Goal: Task Accomplishment & Management: Manage account settings

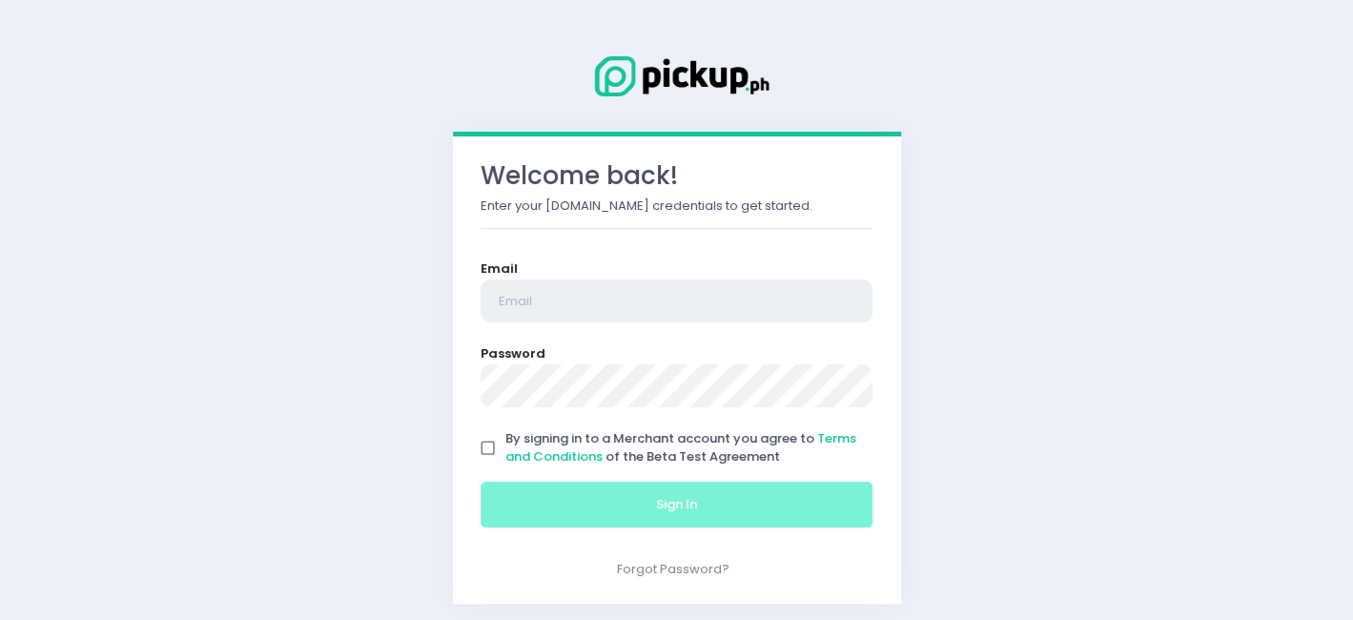
type input "[EMAIL_ADDRESS][DOMAIN_NAME]"
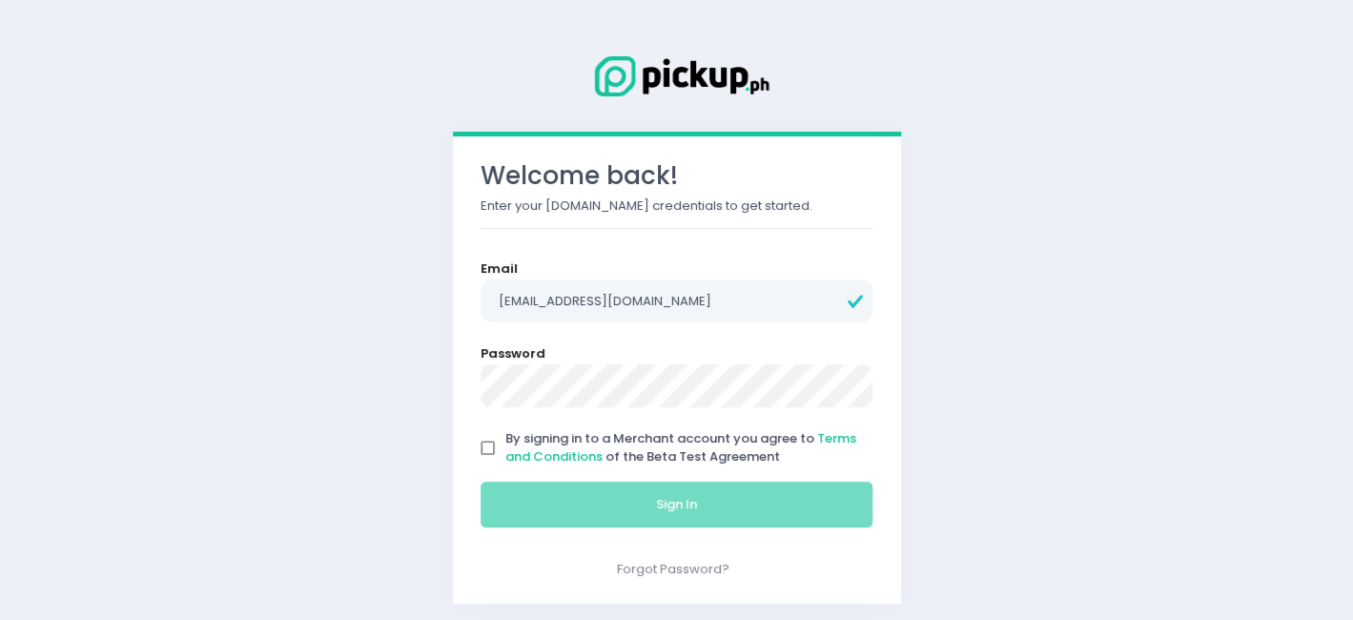
click at [481, 450] on input "By signing in to a Merchant account you agree to Terms and Conditions of the Be…" at bounding box center [488, 448] width 36 height 36
checkbox input "true"
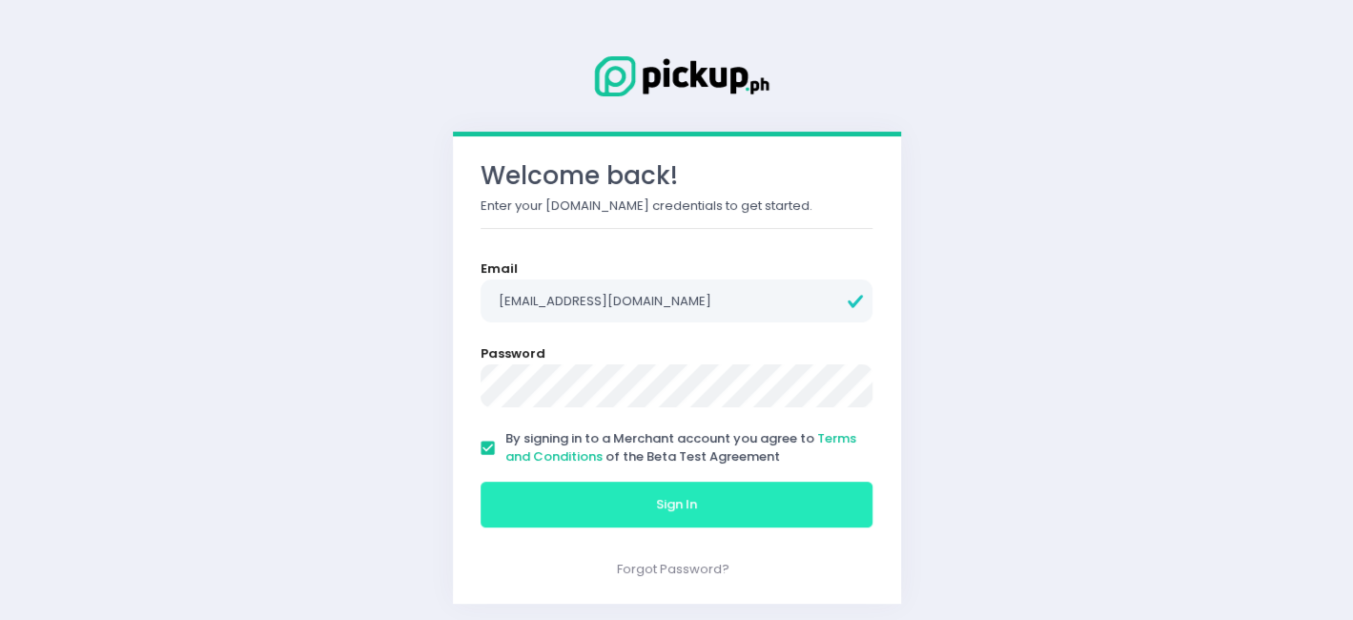
click at [523, 497] on button "Sign In" at bounding box center [676, 504] width 393 height 46
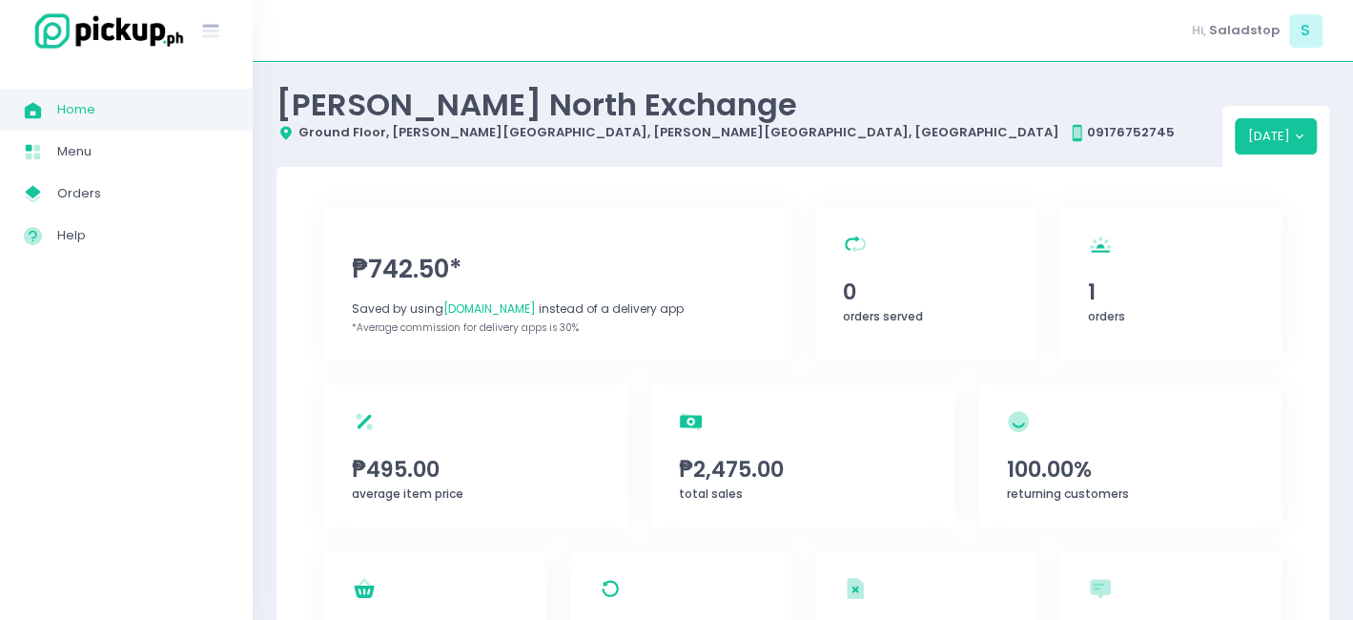
click at [116, 114] on span "Home" at bounding box center [143, 109] width 172 height 25
click at [129, 116] on span "Home" at bounding box center [143, 109] width 172 height 25
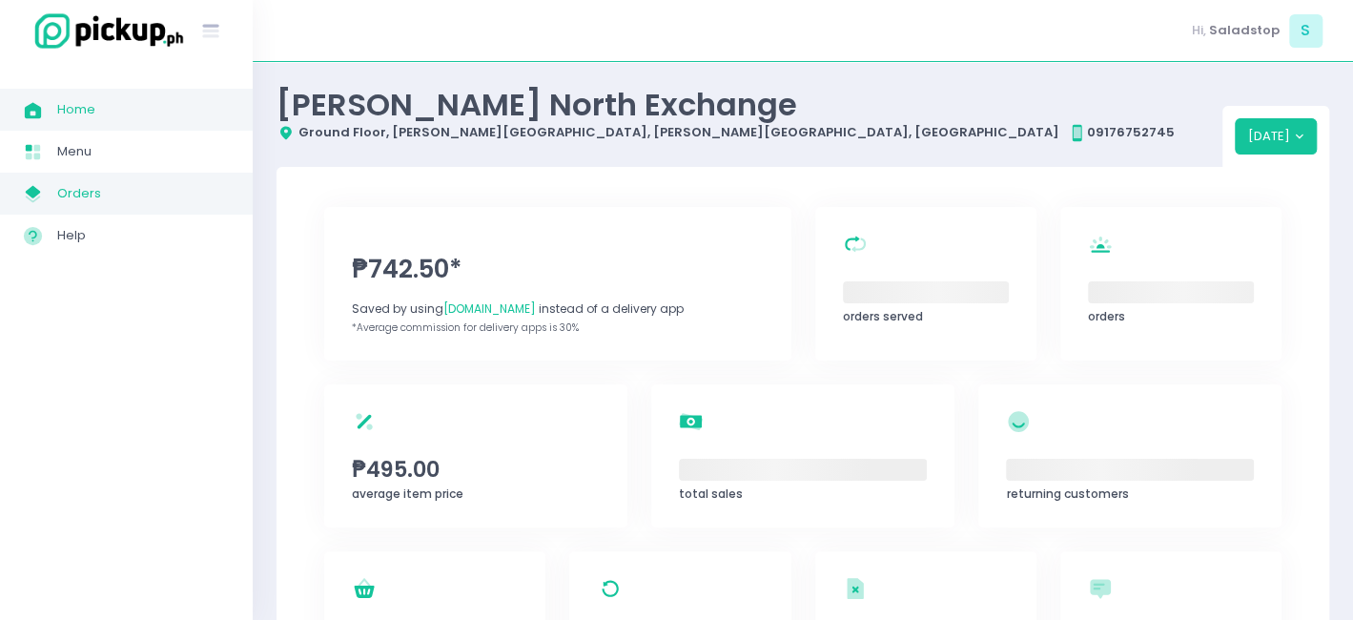
click at [135, 197] on span "Orders" at bounding box center [143, 193] width 172 height 25
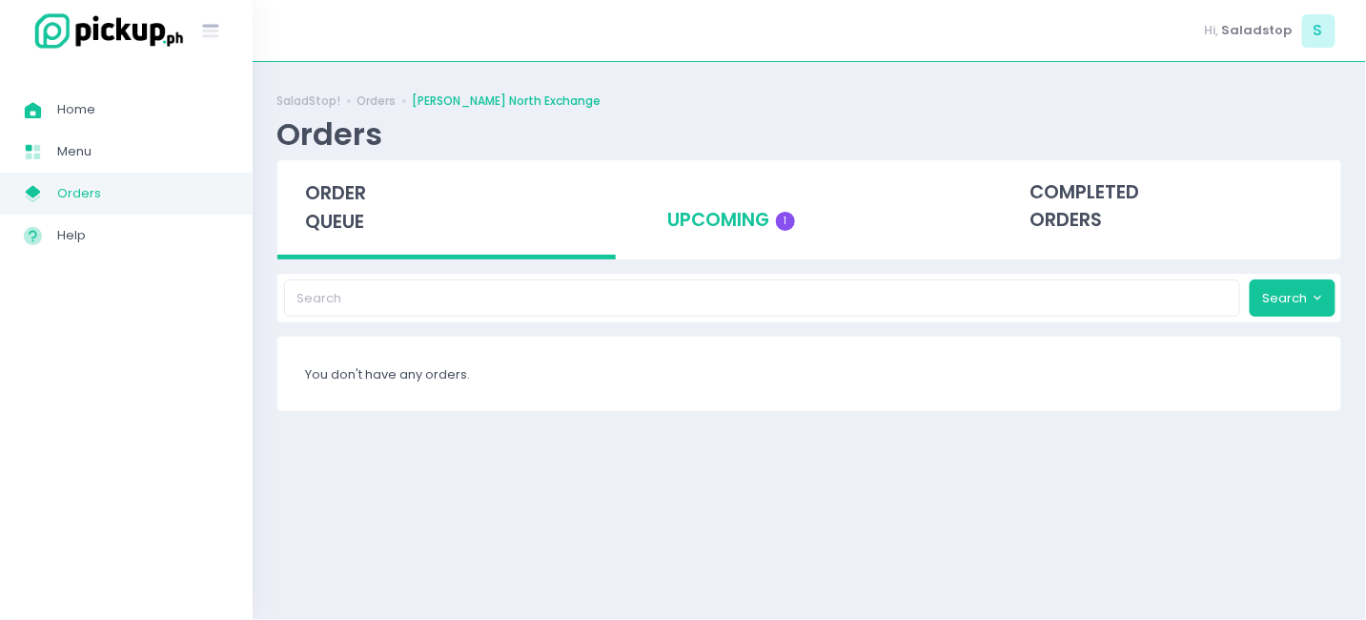
click at [831, 226] on div "upcoming 1" at bounding box center [809, 206] width 338 height 93
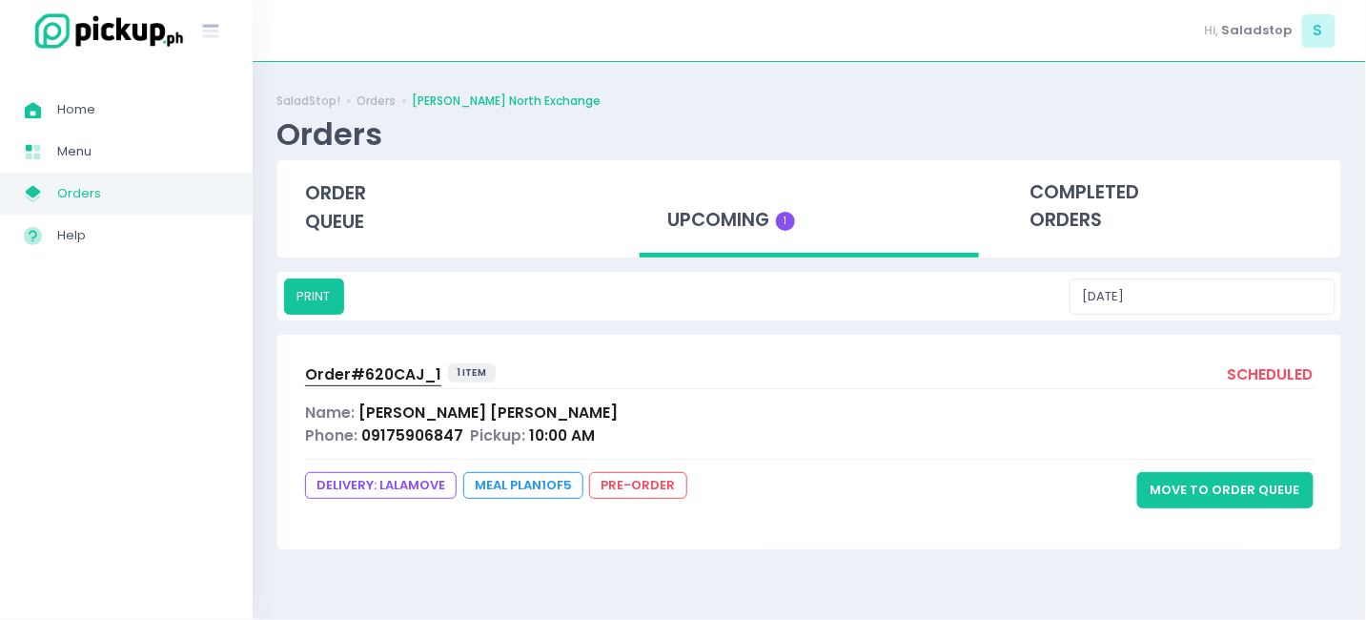
click at [1227, 488] on button "Move to Order Queue" at bounding box center [1225, 490] width 176 height 36
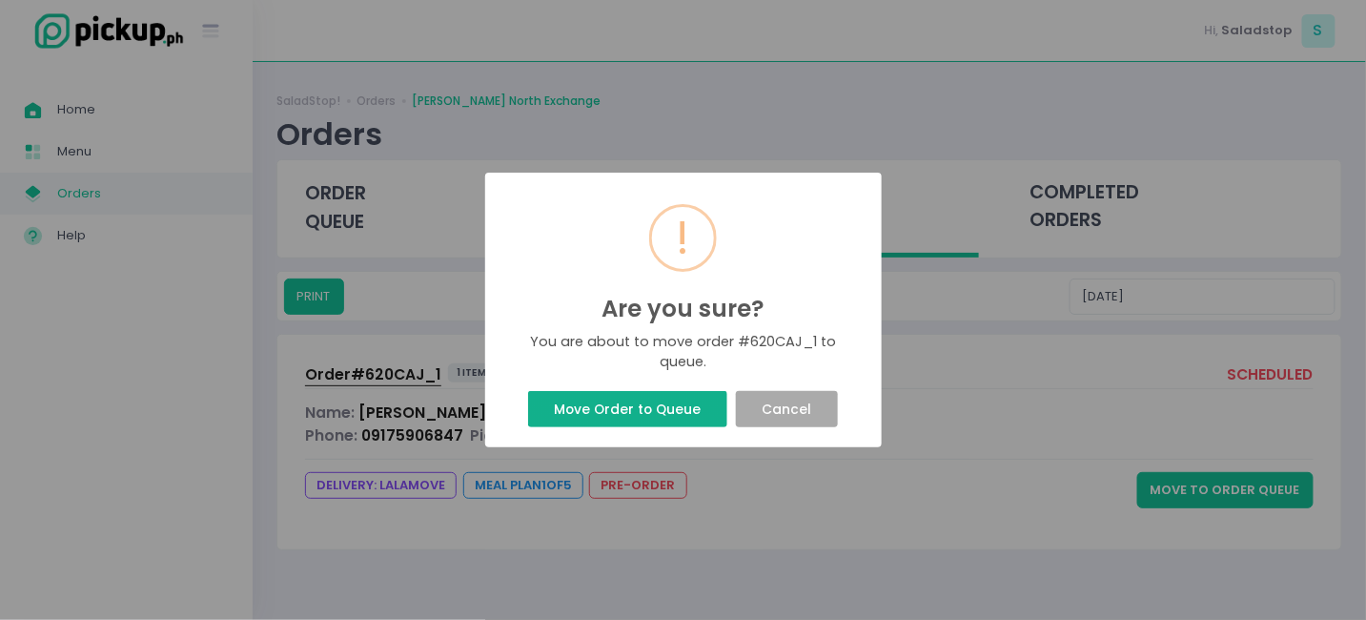
click at [628, 416] on button "Move Order to Queue" at bounding box center [627, 409] width 199 height 36
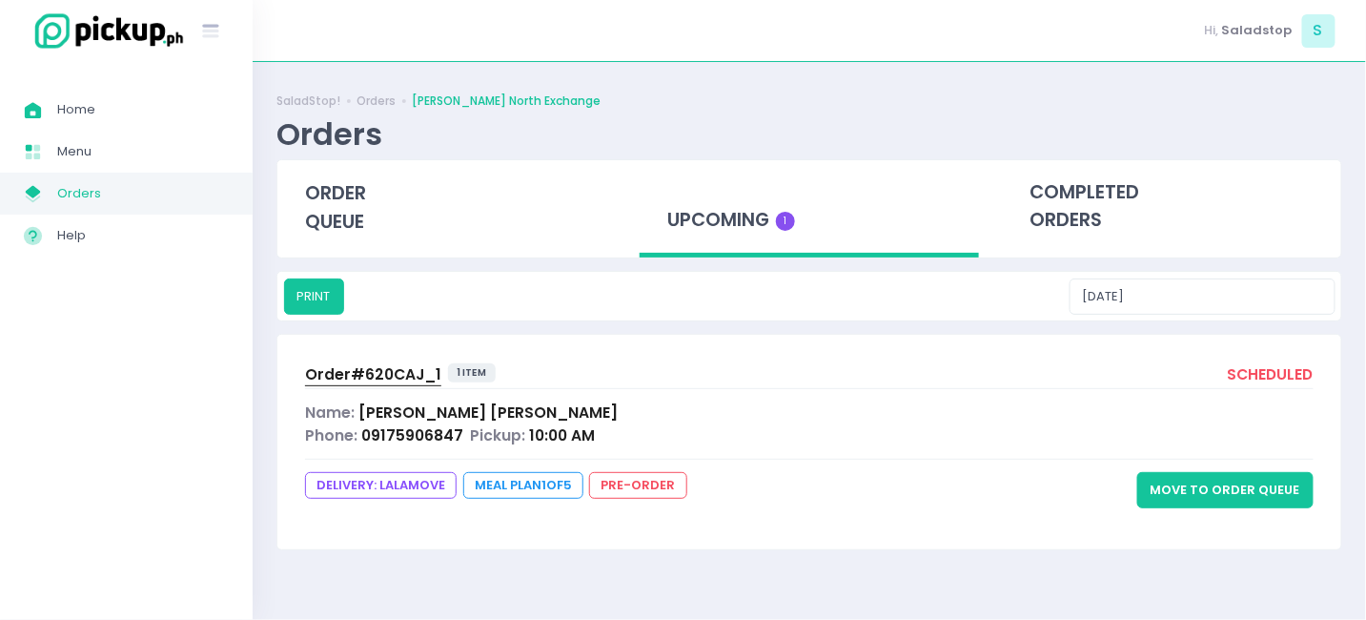
click at [1175, 484] on button "Move to Order Queue" at bounding box center [1225, 490] width 176 height 36
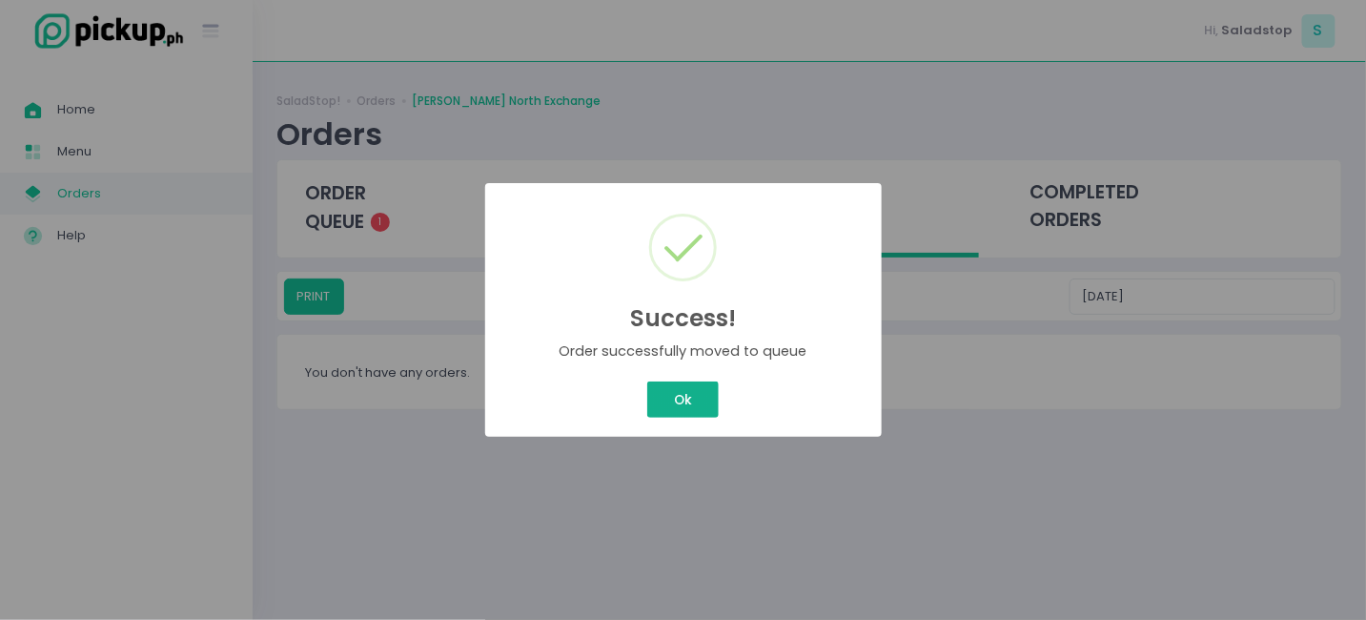
click at [701, 395] on button "Ok" at bounding box center [682, 399] width 71 height 36
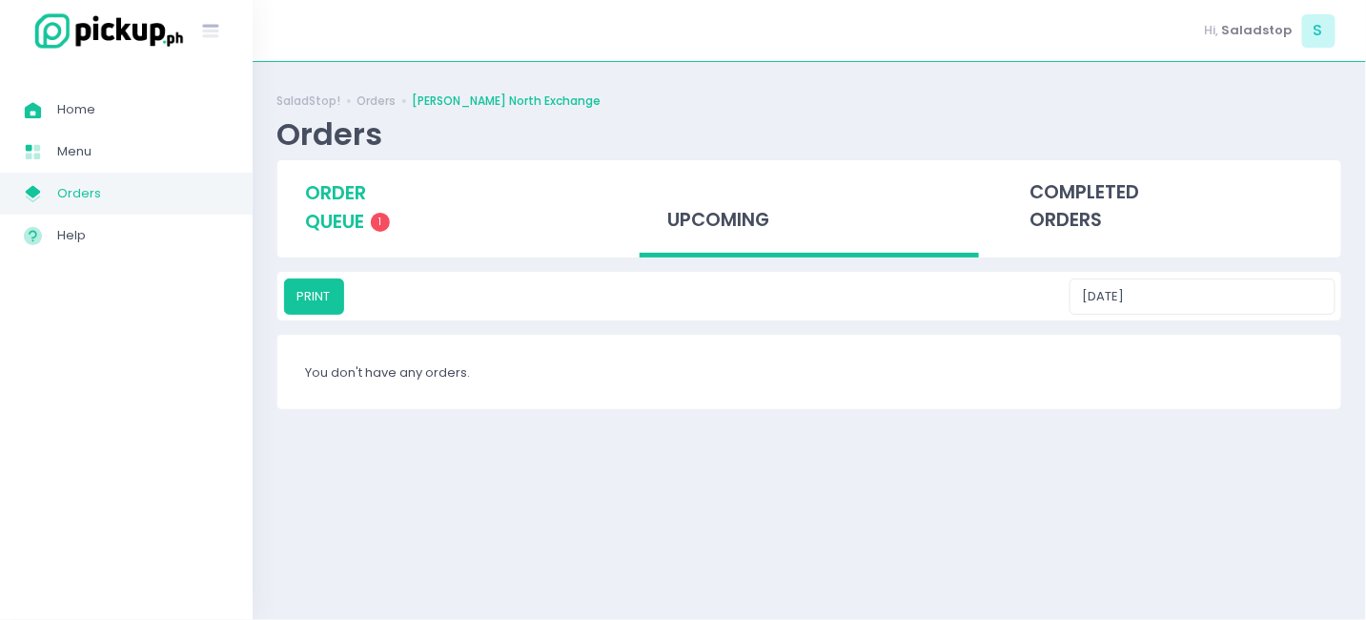
click at [308, 193] on span "order queue" at bounding box center [335, 207] width 61 height 54
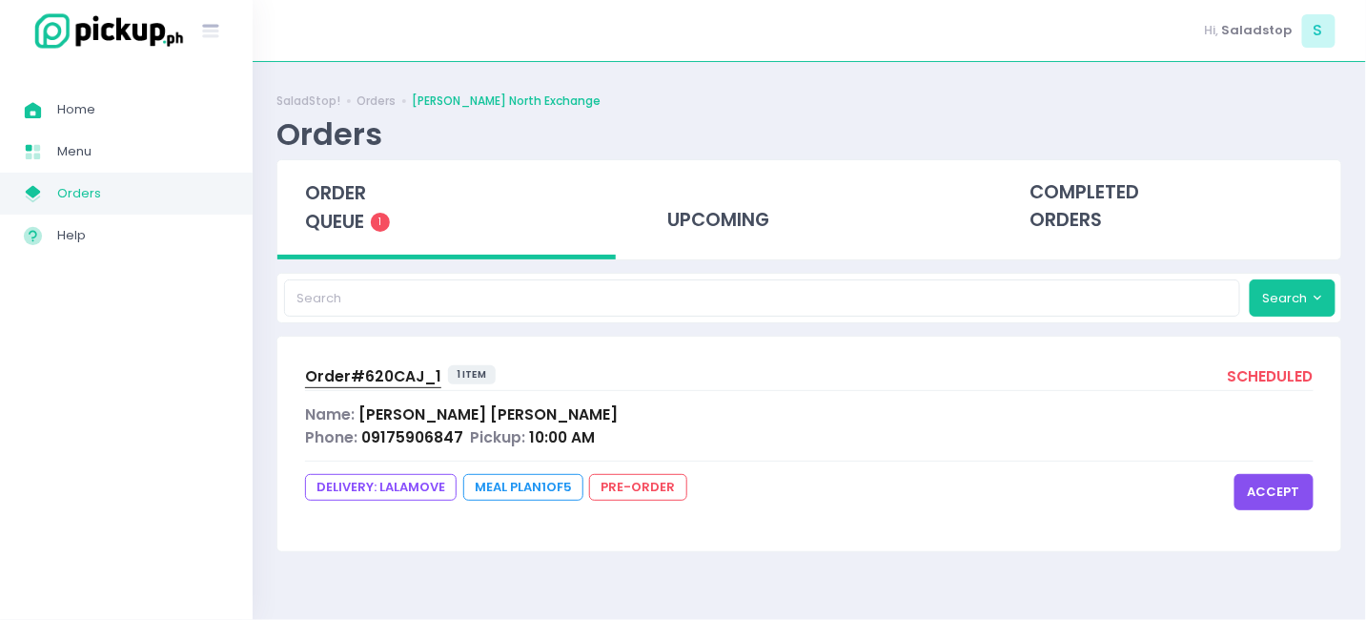
click at [1300, 499] on button "accept" at bounding box center [1273, 492] width 79 height 36
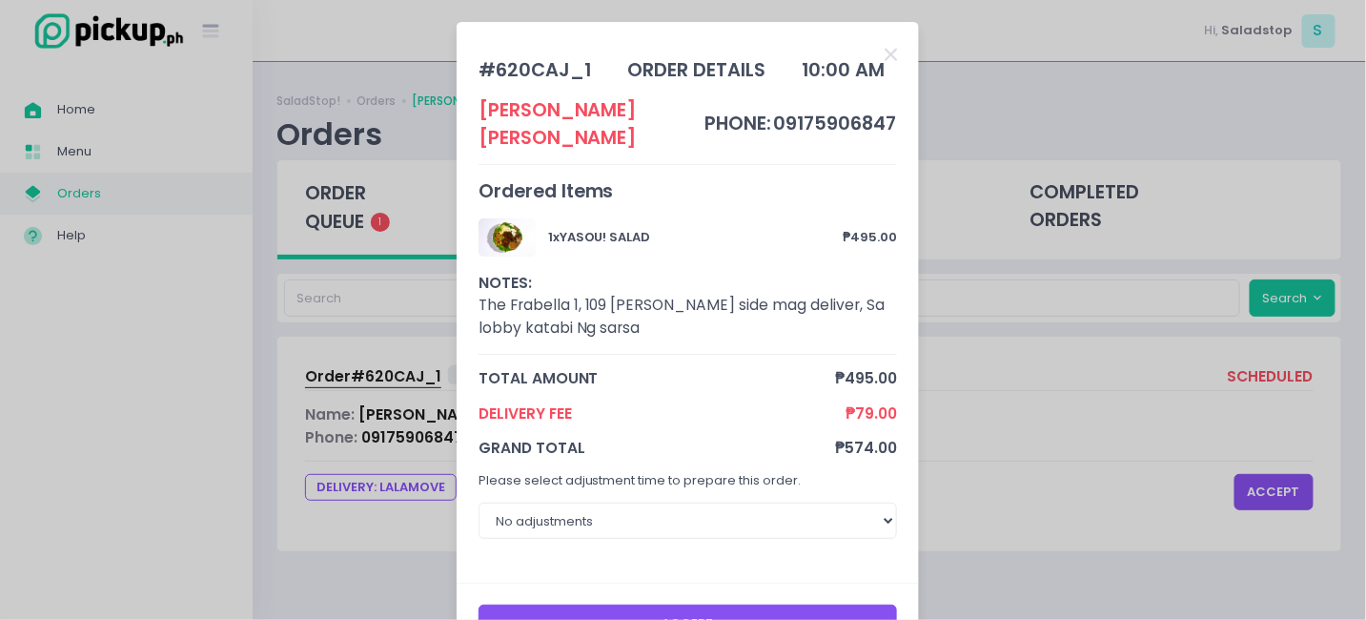
click at [763, 604] on button "Accept" at bounding box center [688, 622] width 419 height 36
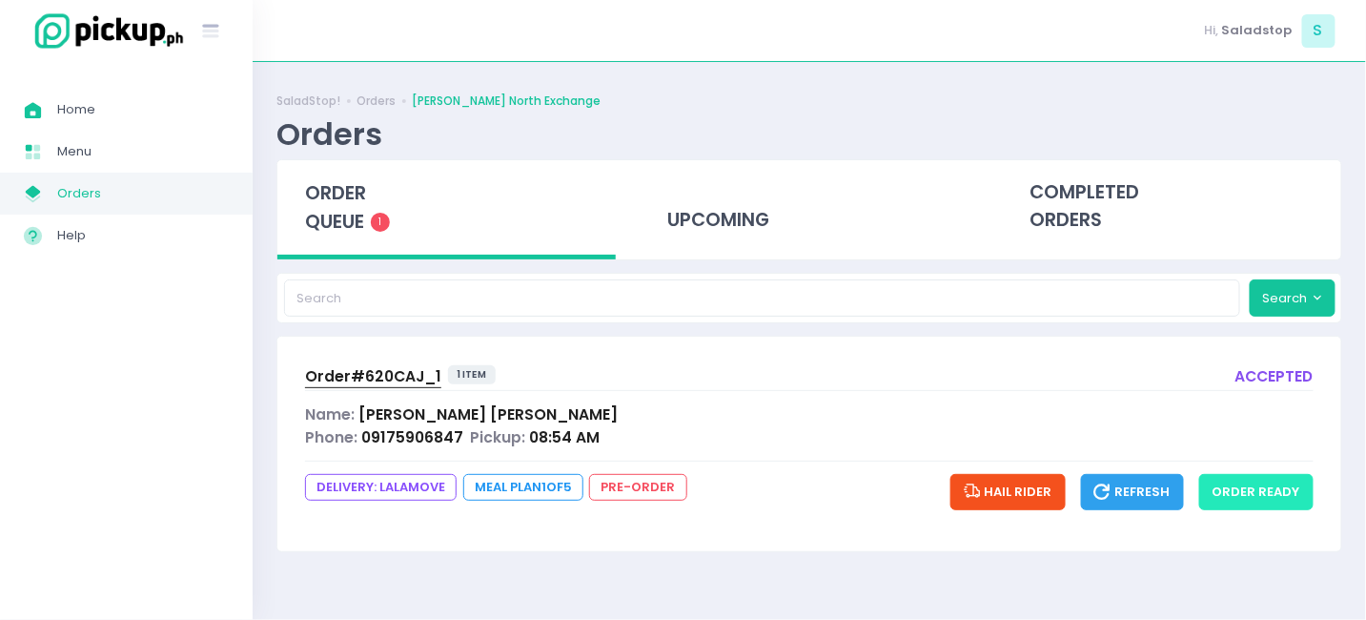
click at [1253, 495] on button "order ready" at bounding box center [1256, 492] width 114 height 36
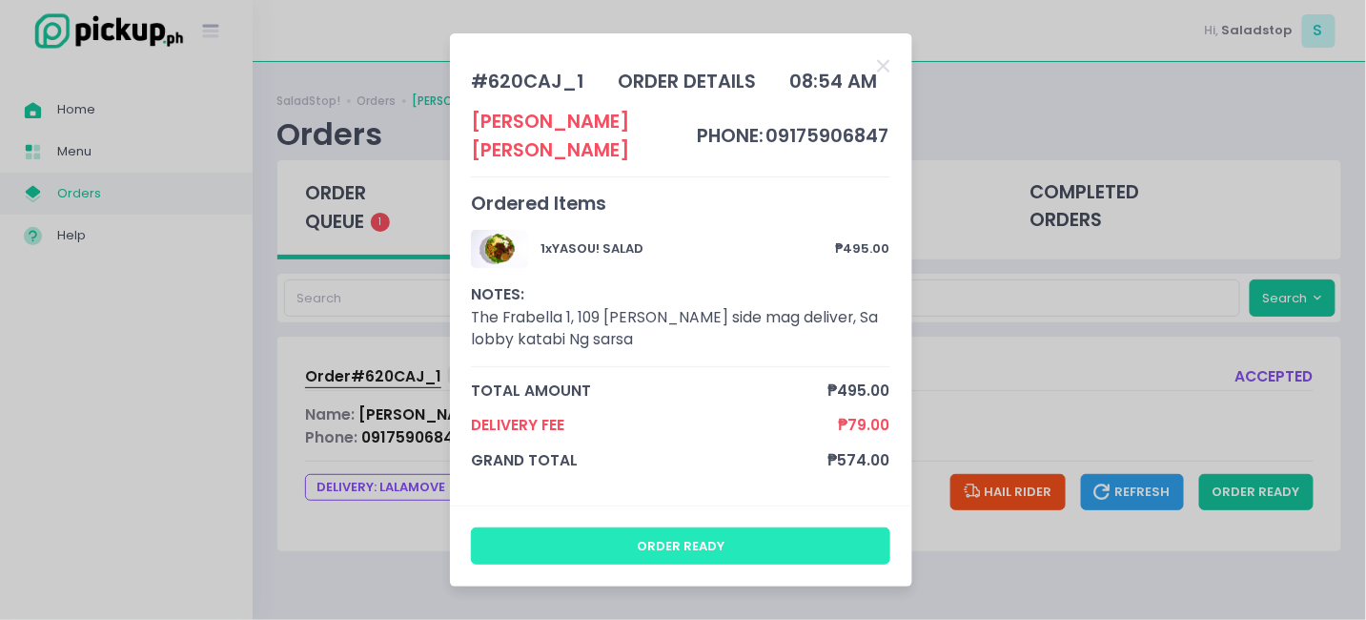
click at [614, 531] on button "order ready" at bounding box center [680, 545] width 419 height 36
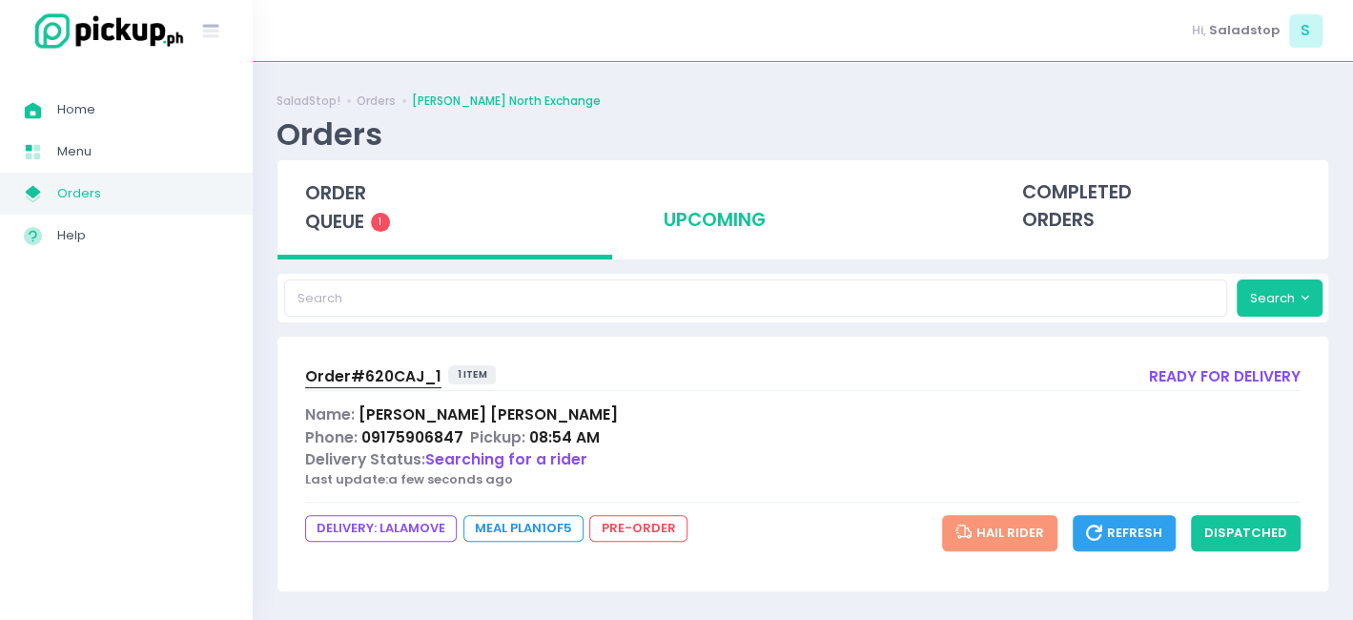
click at [701, 223] on div "upcoming" at bounding box center [803, 206] width 335 height 93
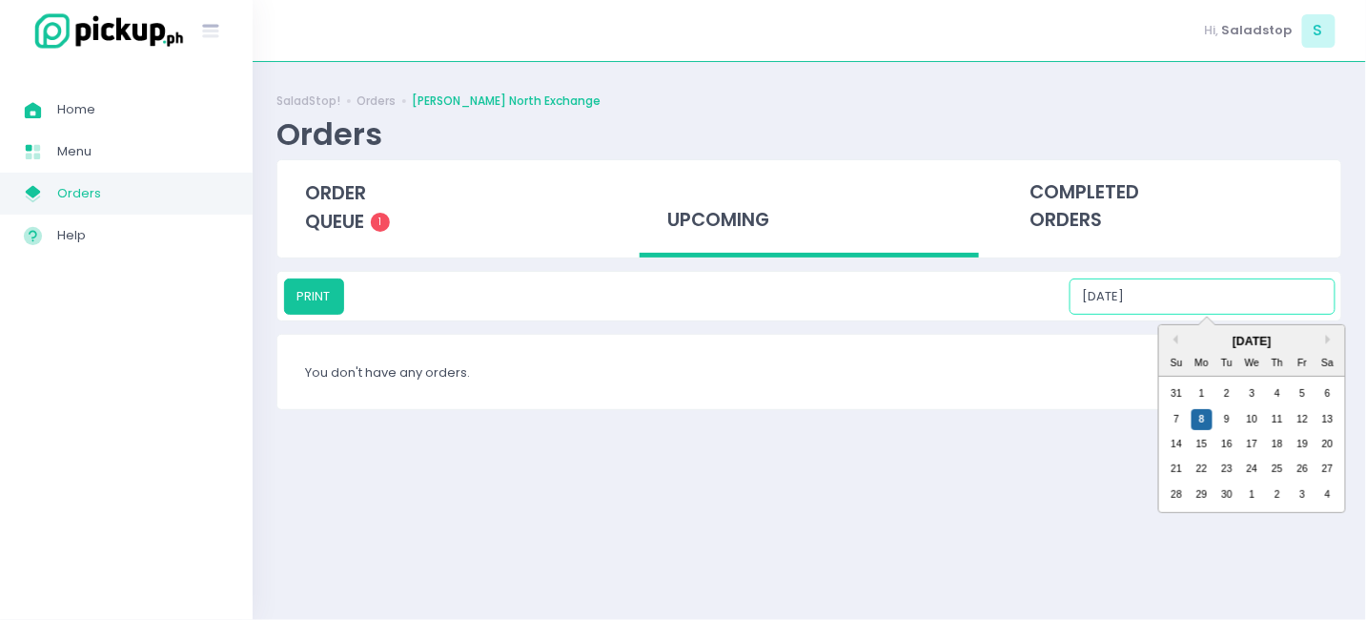
click at [1199, 285] on input "[DATE]" at bounding box center [1203, 296] width 266 height 36
click at [1199, 440] on div "15" at bounding box center [1202, 444] width 21 height 21
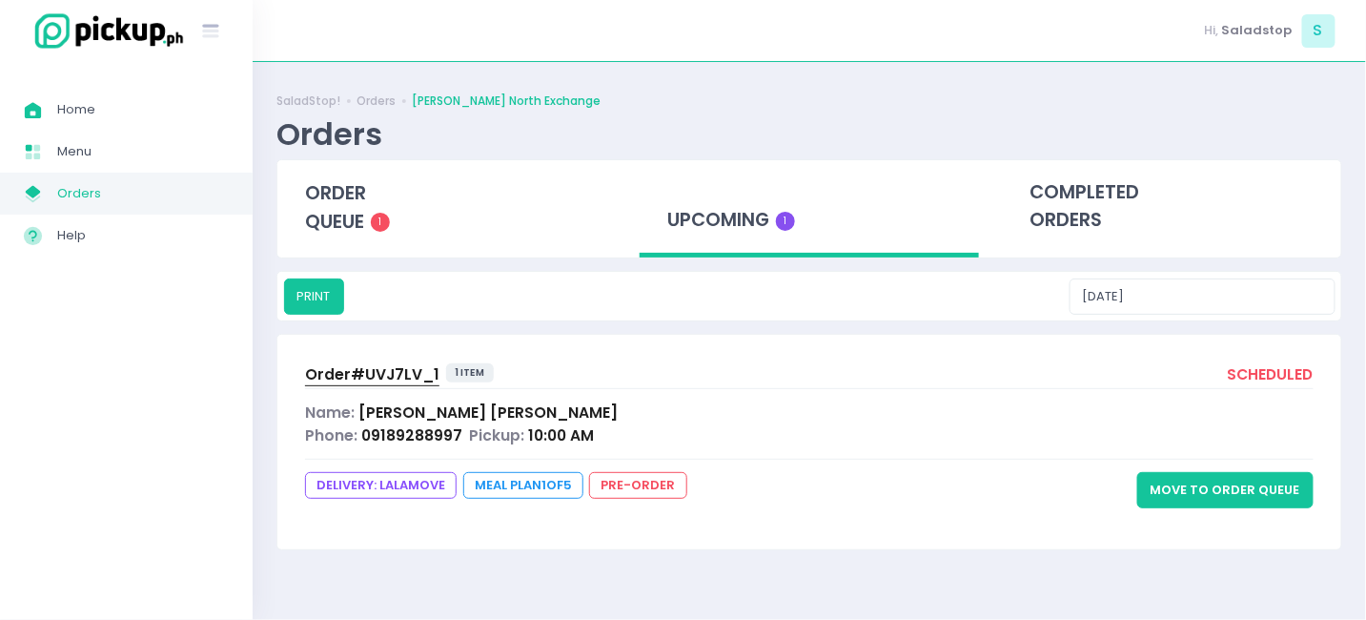
click at [388, 413] on span "[PERSON_NAME]" at bounding box center [487, 412] width 259 height 20
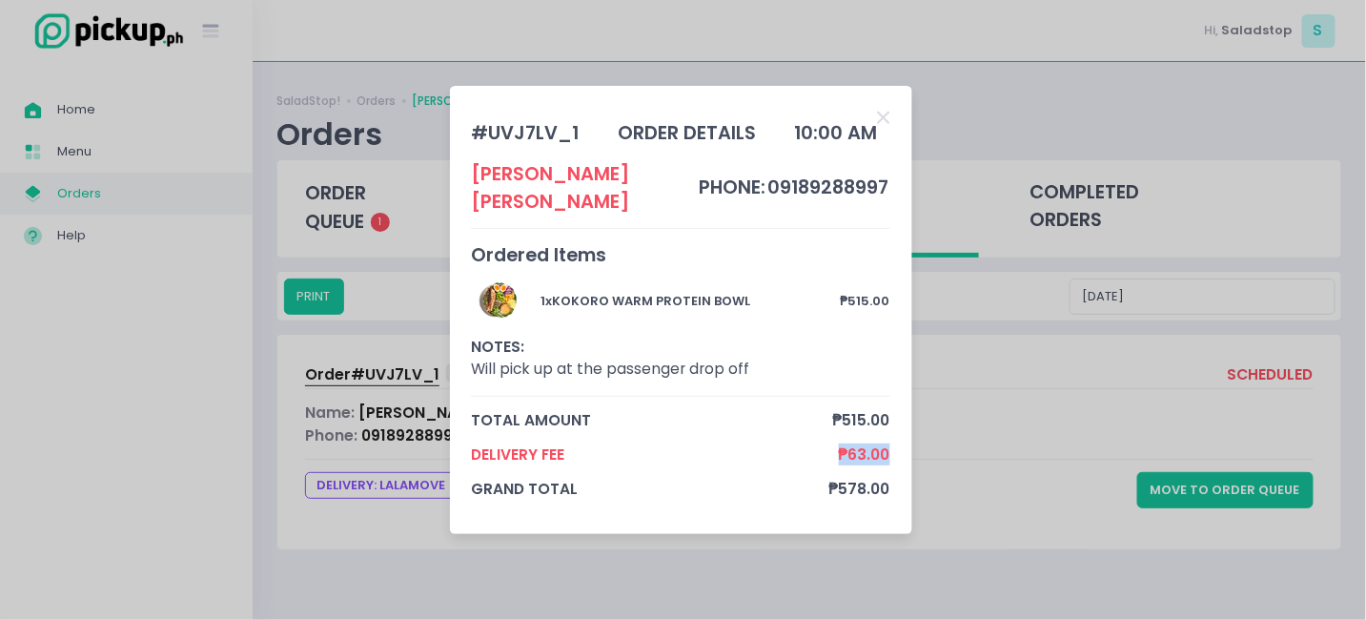
drag, startPoint x: 834, startPoint y: 436, endPoint x: 898, endPoint y: 437, distance: 63.9
click at [898, 437] on div "# UVJ7LV_1 order details 10:00 AM [PERSON_NAME] phone: 09189288997 Ordered Item…" at bounding box center [681, 310] width 462 height 449
copy div "₱63.00"
click at [876, 123] on div "# UVJ7LV_1 order details 10:00 AM [PERSON_NAME] phone: 09189288997 Ordered Item…" at bounding box center [680, 309] width 419 height 405
click at [877, 122] on div "# UVJ7LV_1 order details 10:00 AM [PERSON_NAME] phone: 09189288997 Ordered Item…" at bounding box center [680, 309] width 419 height 405
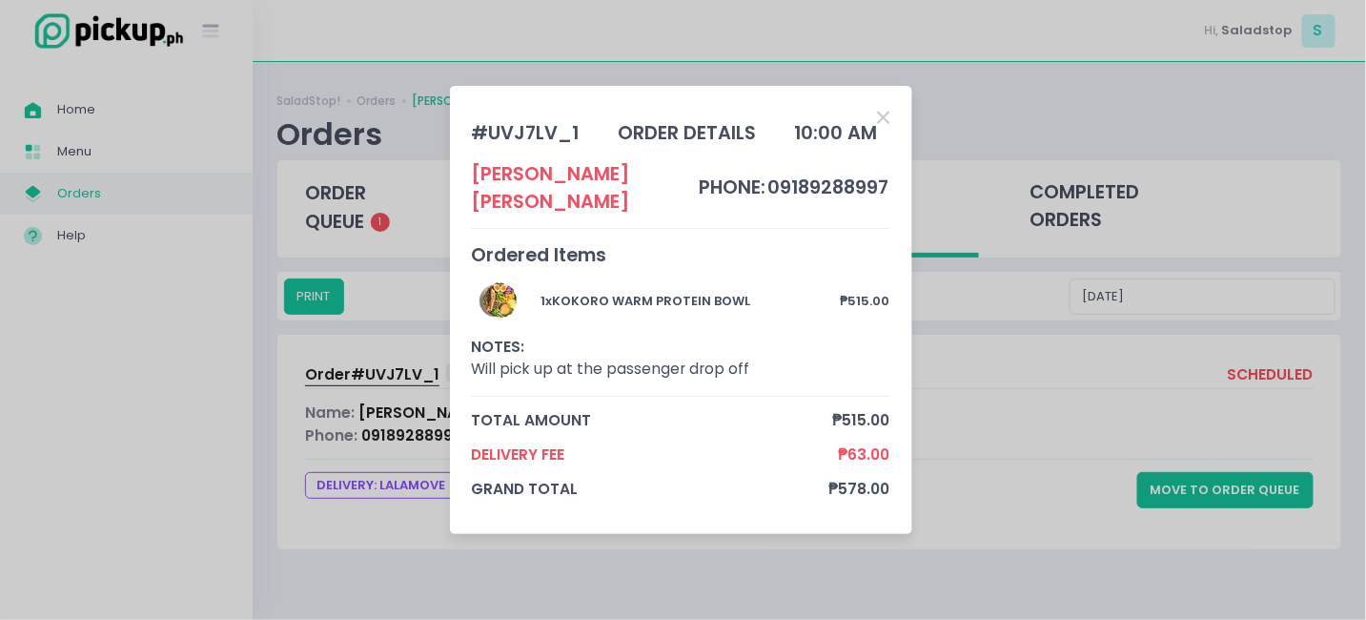
click at [884, 127] on icon "Close" at bounding box center [884, 118] width 12 height 18
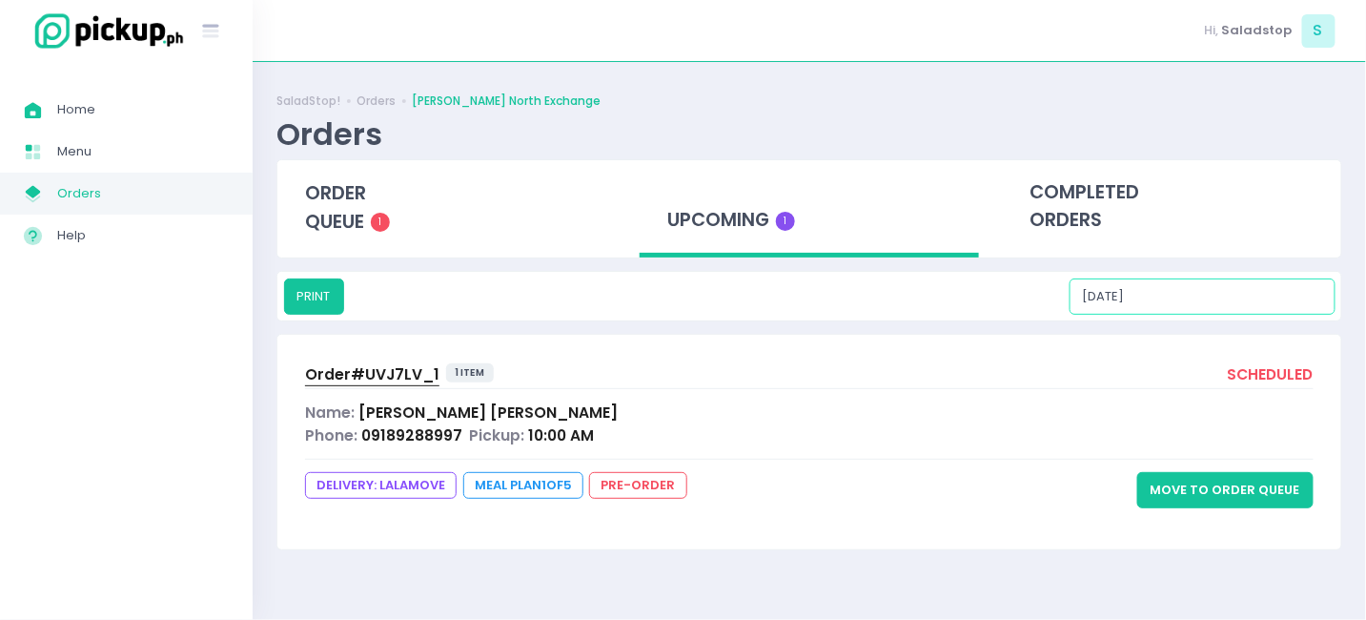
click at [1197, 292] on input "[DATE]" at bounding box center [1203, 296] width 266 height 36
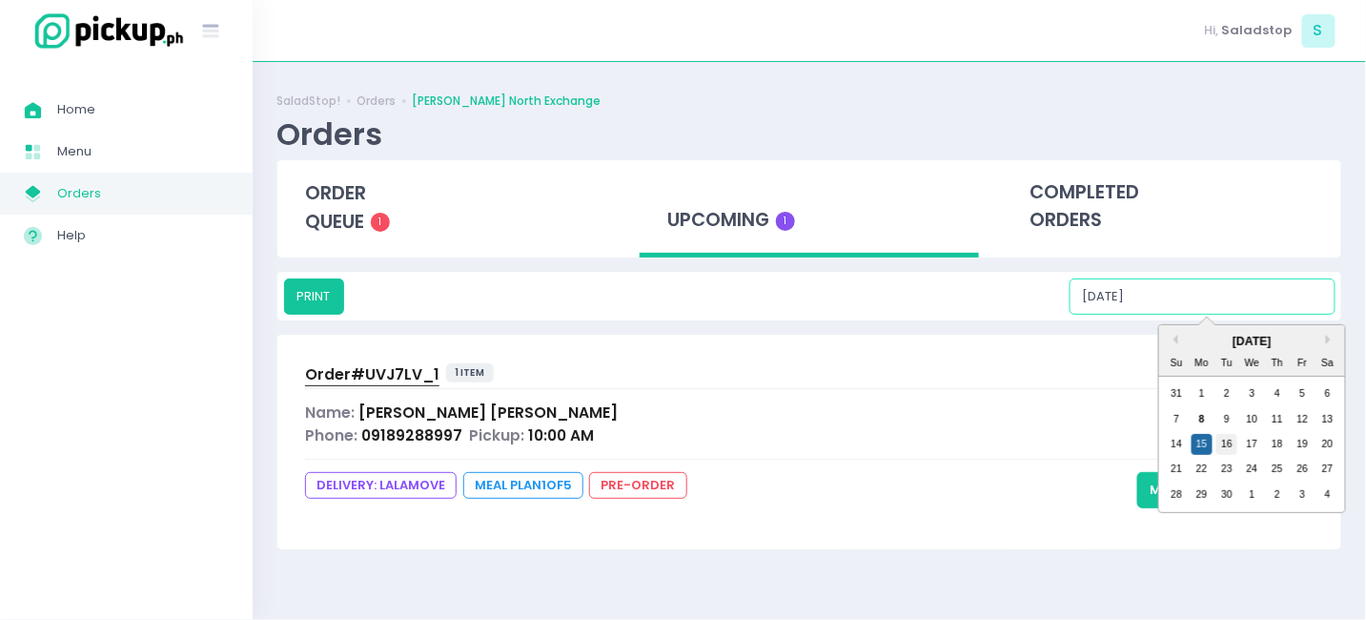
click at [1221, 439] on div "16" at bounding box center [1226, 444] width 21 height 21
type input "[DATE]"
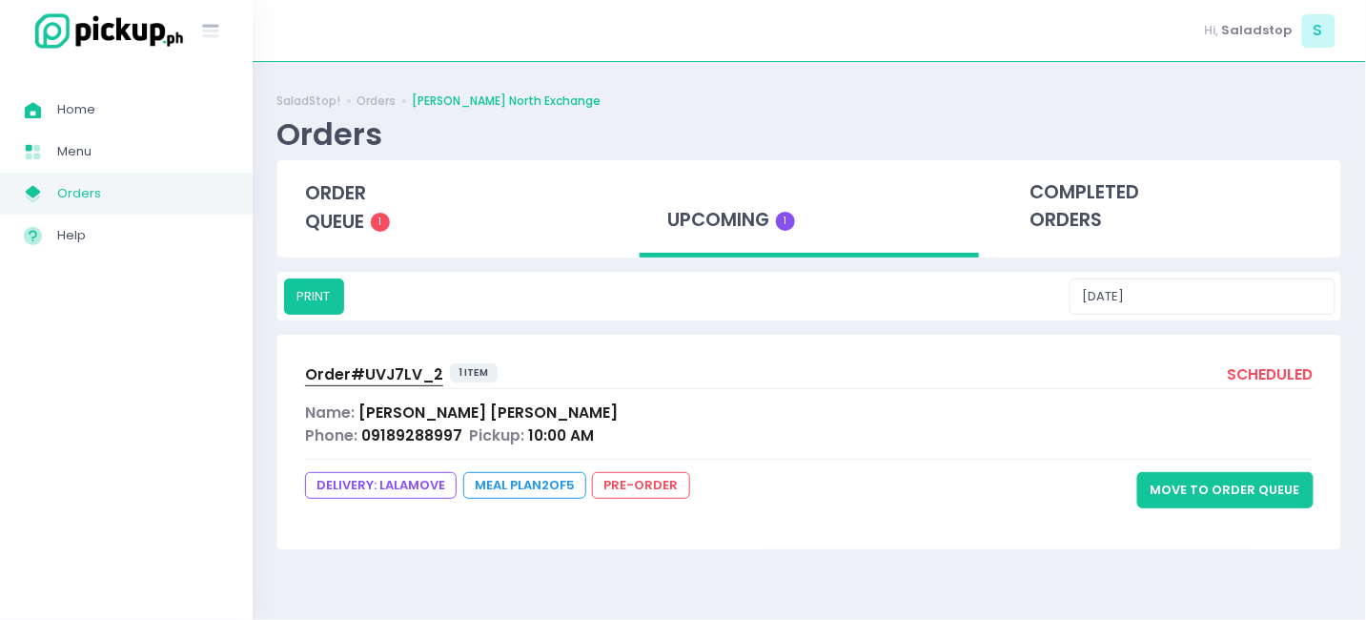
click at [385, 411] on span "[PERSON_NAME]" at bounding box center [487, 412] width 259 height 20
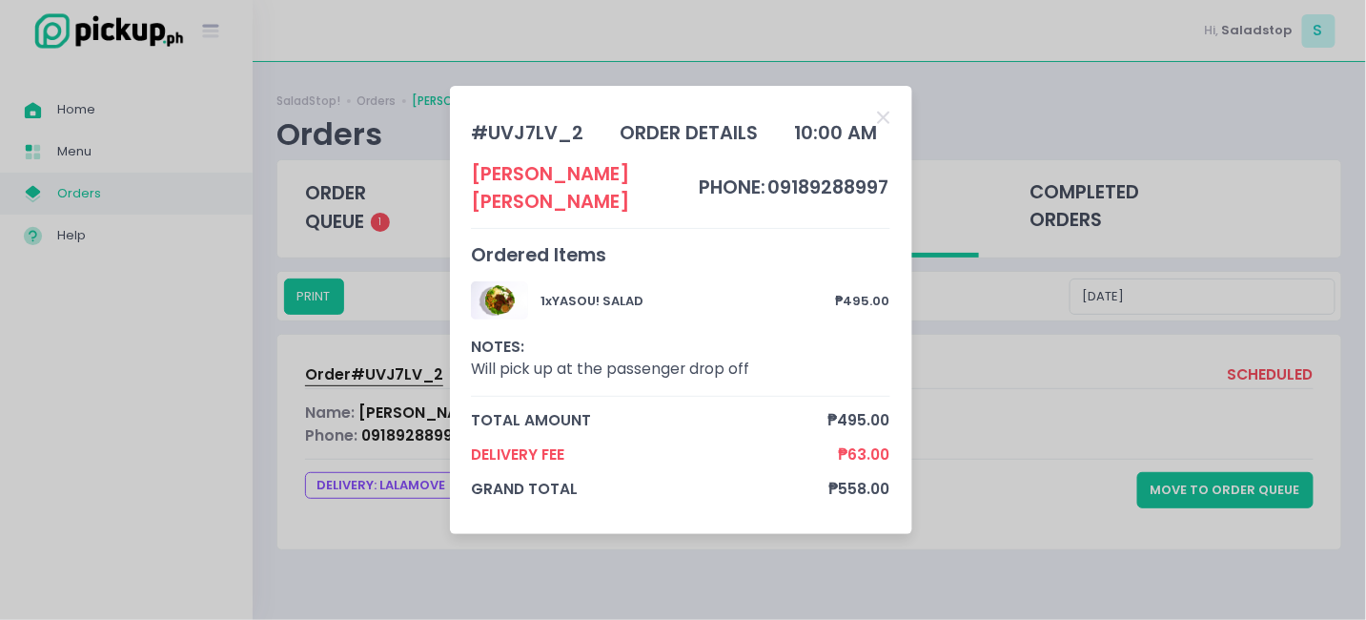
click at [1022, 416] on div "# UVJ7LV_2 order details 10:00 AM [PERSON_NAME] phone: 09189288997 Ordered Item…" at bounding box center [683, 310] width 1366 height 620
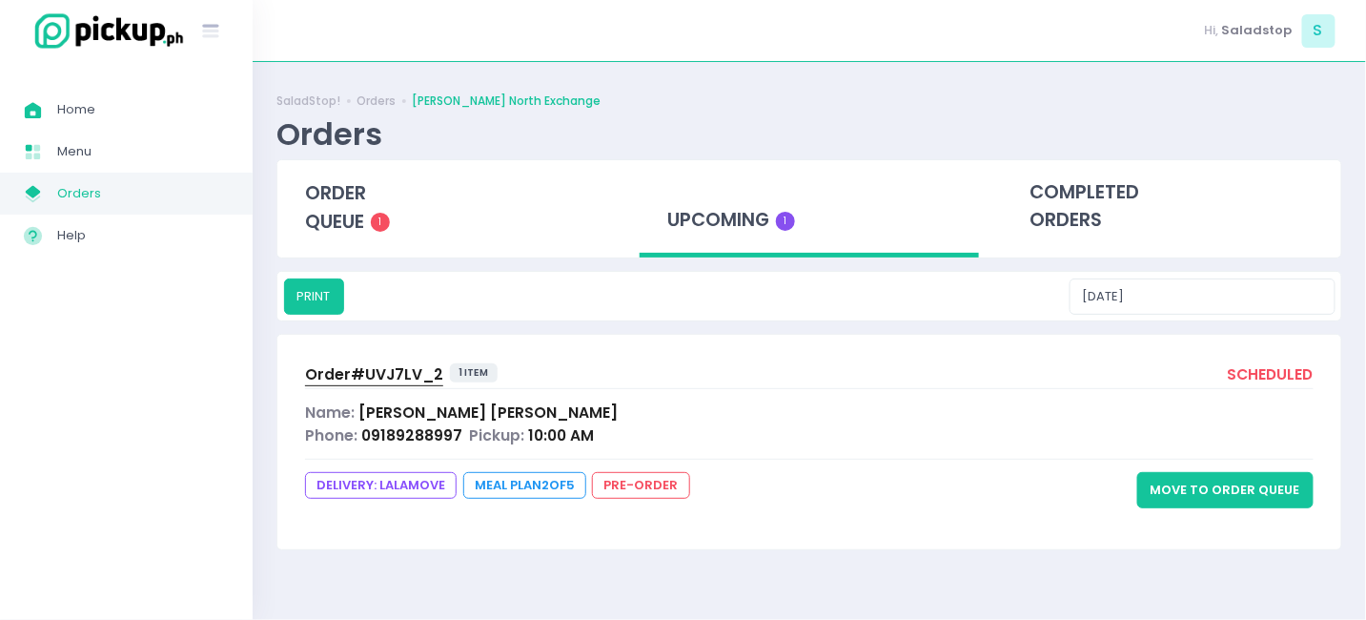
click at [425, 395] on div "Order# UVJ7LV_2 1 item scheduled Name: [PERSON_NAME] Phone: 09189288997 Pickup:…" at bounding box center [809, 442] width 1064 height 214
click at [406, 447] on div "Order# UVJ7LV_2 1 item scheduled Name: [PERSON_NAME] Phone: 09189288997 Pickup:…" at bounding box center [809, 442] width 1064 height 214
click at [406, 428] on span "09189288997" at bounding box center [411, 435] width 101 height 20
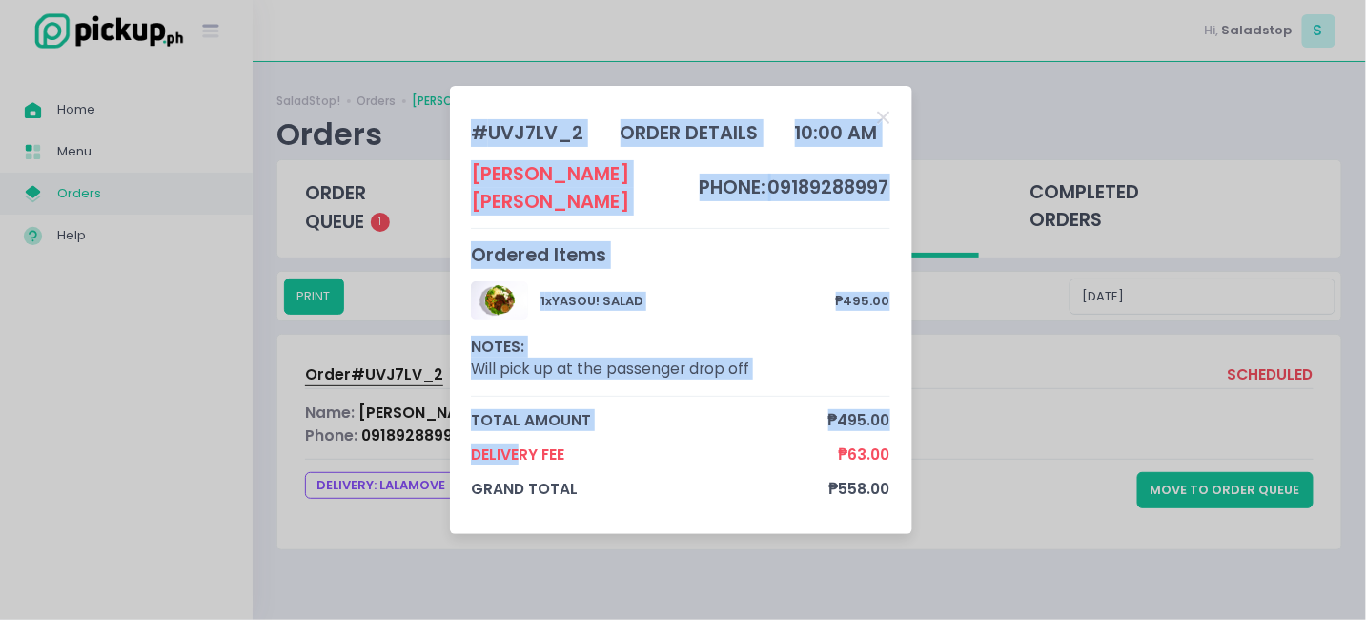
drag, startPoint x: 614, startPoint y: 446, endPoint x: 929, endPoint y: 444, distance: 315.5
click at [929, 444] on div "# UVJ7LV_2 order details 10:00 AM [PERSON_NAME] phone: 09189288997 Ordered Item…" at bounding box center [683, 310] width 1366 height 620
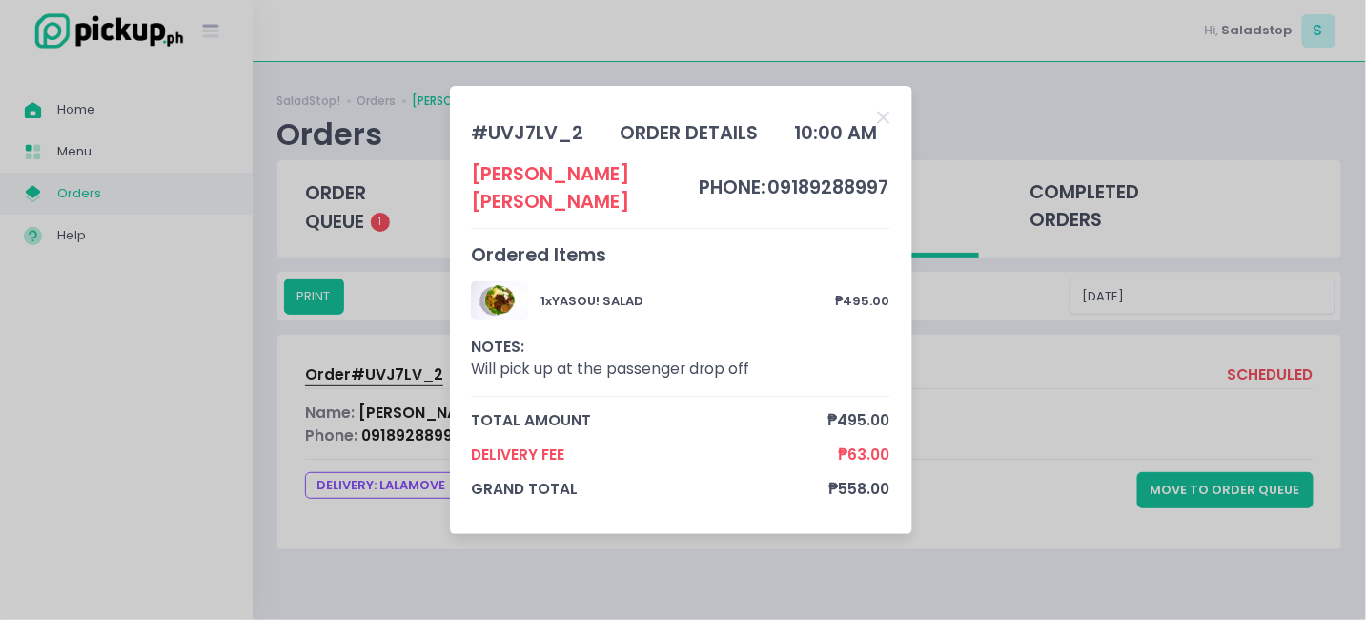
click at [929, 444] on div "# UVJ7LV_2 order details 10:00 AM [PERSON_NAME] phone: 09189288997 Ordered Item…" at bounding box center [683, 310] width 1366 height 620
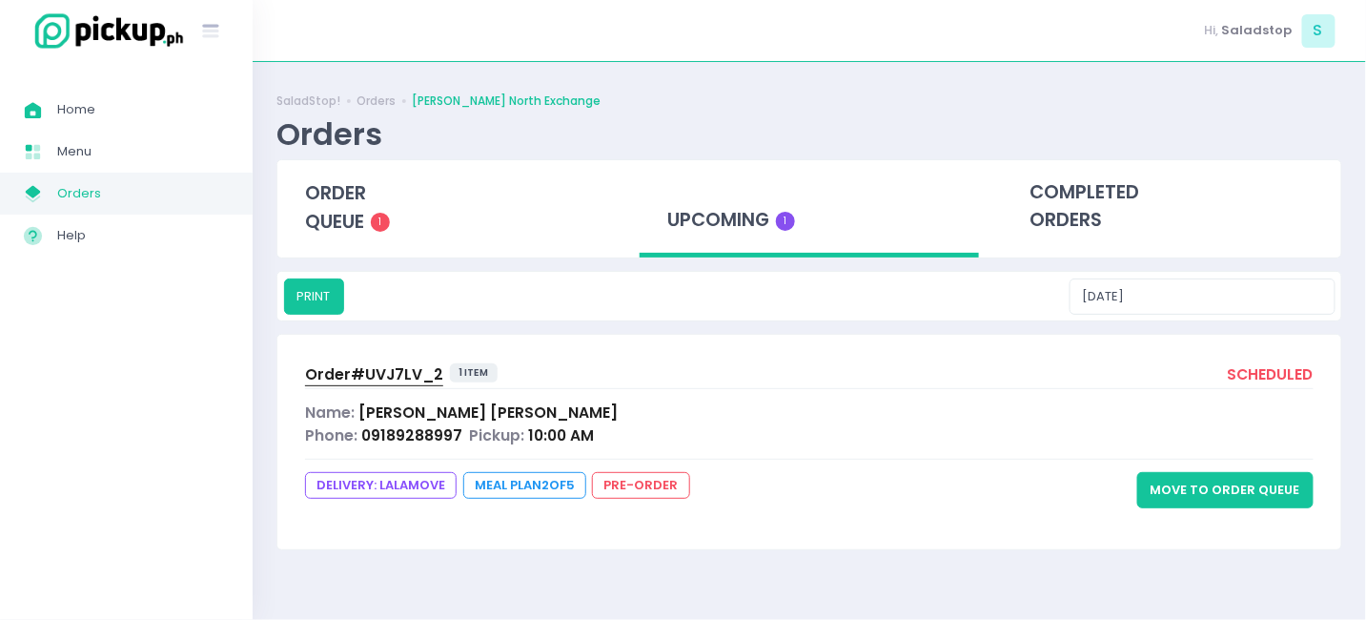
click at [451, 417] on div "Name: [PERSON_NAME]" at bounding box center [809, 412] width 1009 height 22
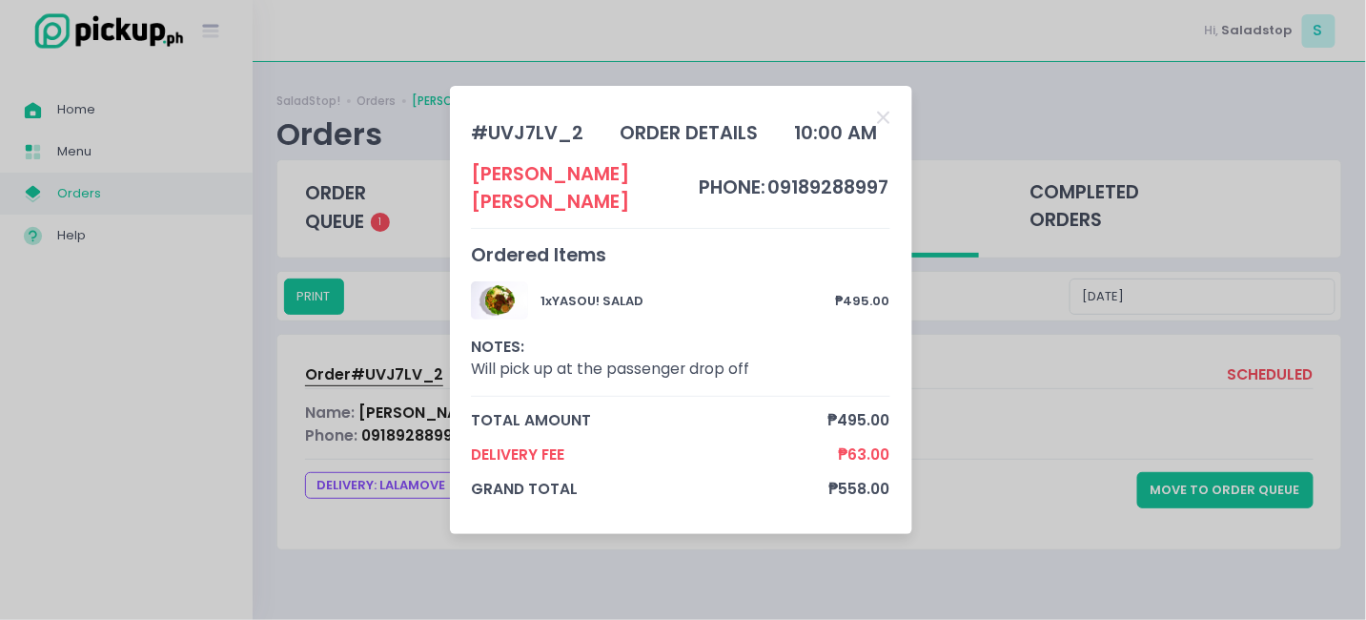
click at [985, 419] on div "# UVJ7LV_2 order details 10:00 AM [PERSON_NAME] phone: 09189288997 Ordered Item…" at bounding box center [683, 310] width 1366 height 620
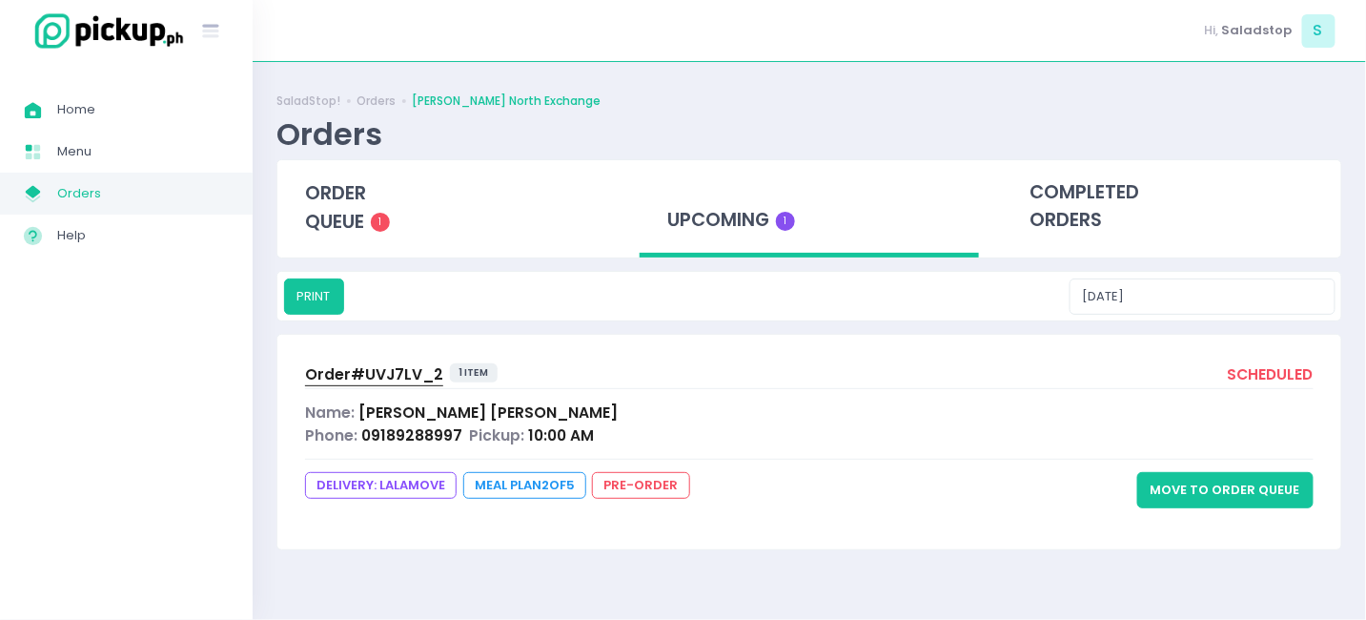
click at [107, 193] on span "Orders" at bounding box center [143, 193] width 172 height 25
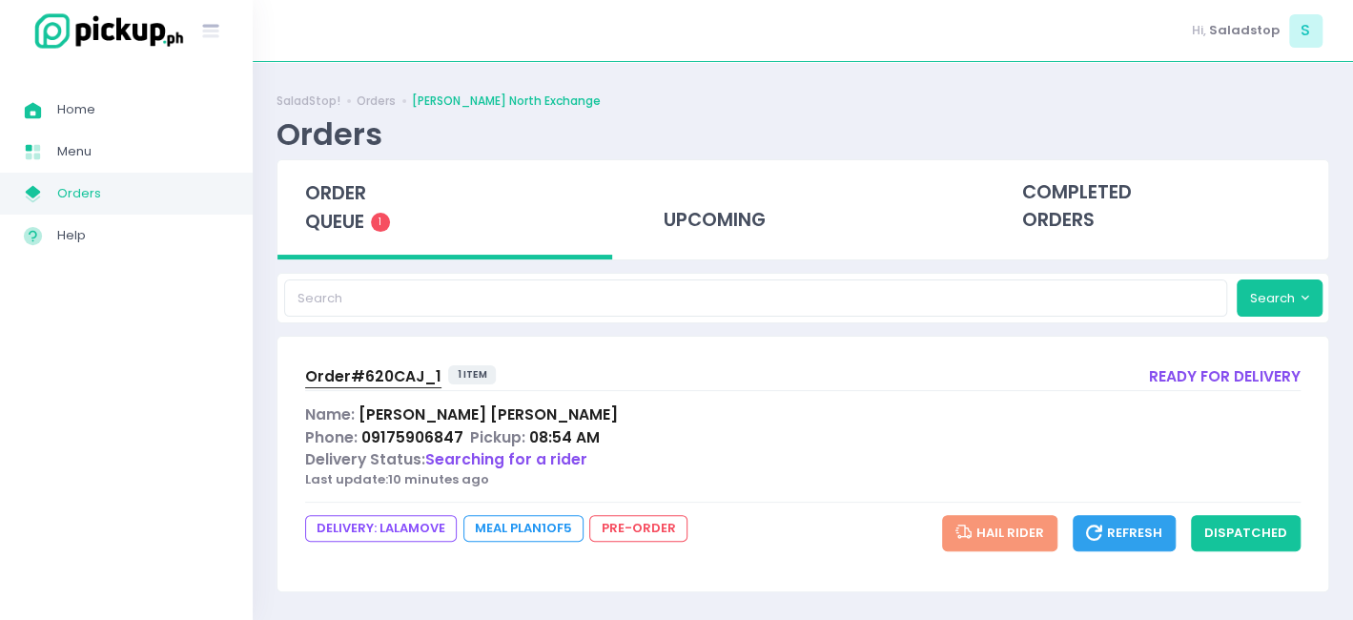
click at [526, 524] on span "Meal Plan 1 of 5" at bounding box center [523, 528] width 120 height 27
click at [706, 213] on div "upcoming" at bounding box center [803, 206] width 335 height 93
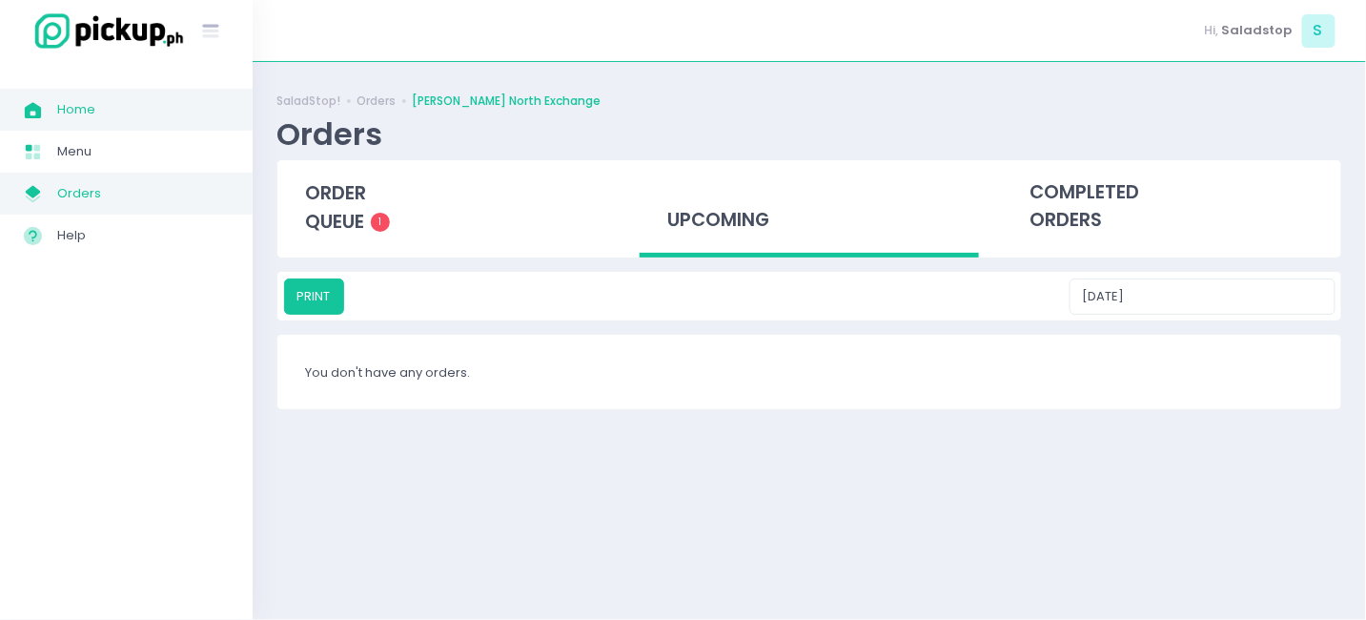
click at [131, 120] on span "Home" at bounding box center [143, 109] width 172 height 25
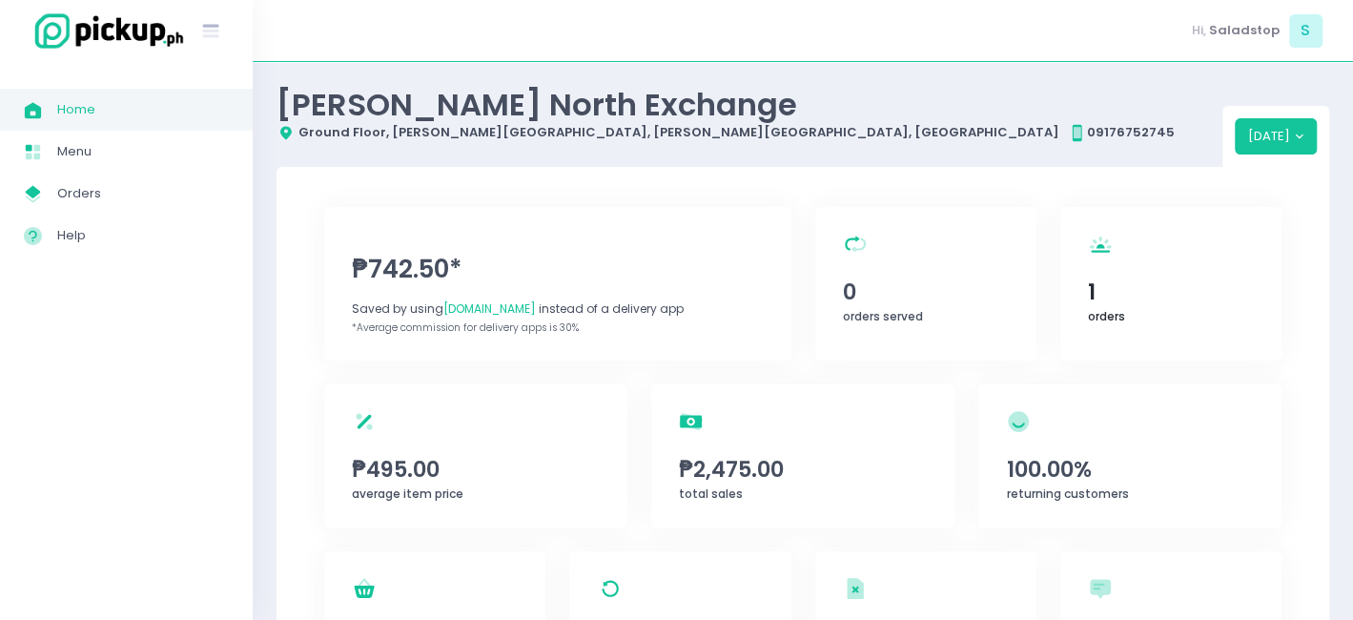
click at [1094, 276] on span "1" at bounding box center [1171, 291] width 166 height 32
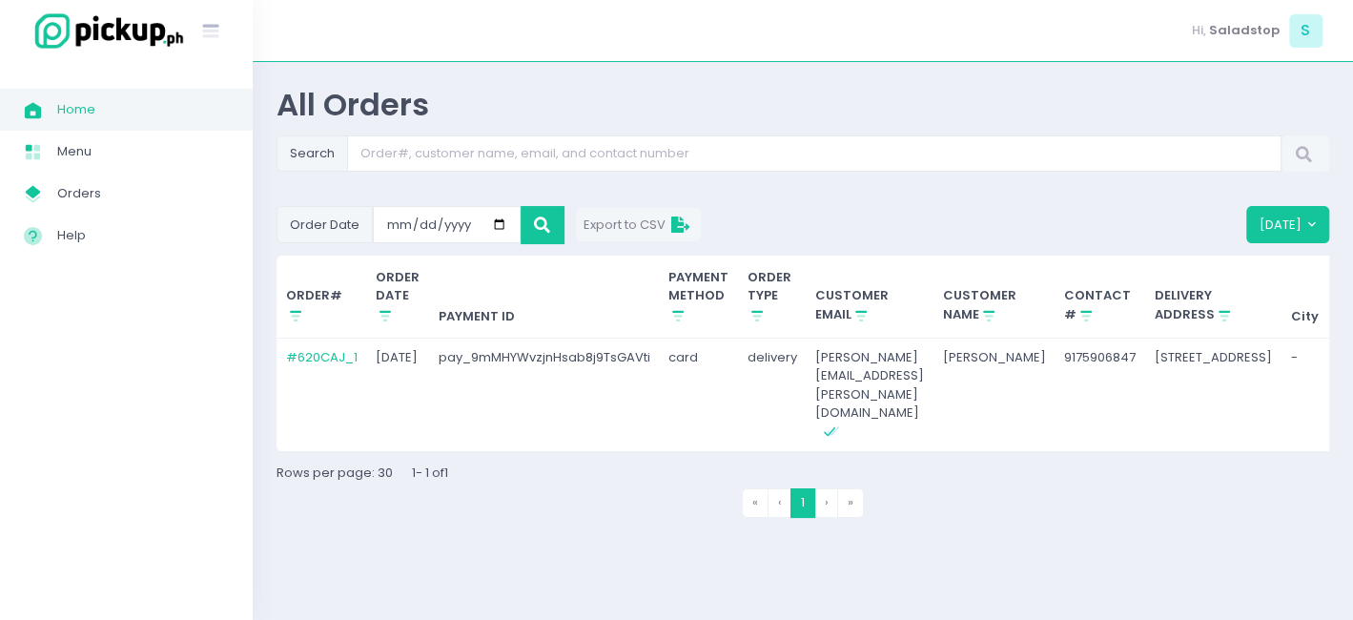
click at [89, 104] on span "Home" at bounding box center [143, 109] width 172 height 25
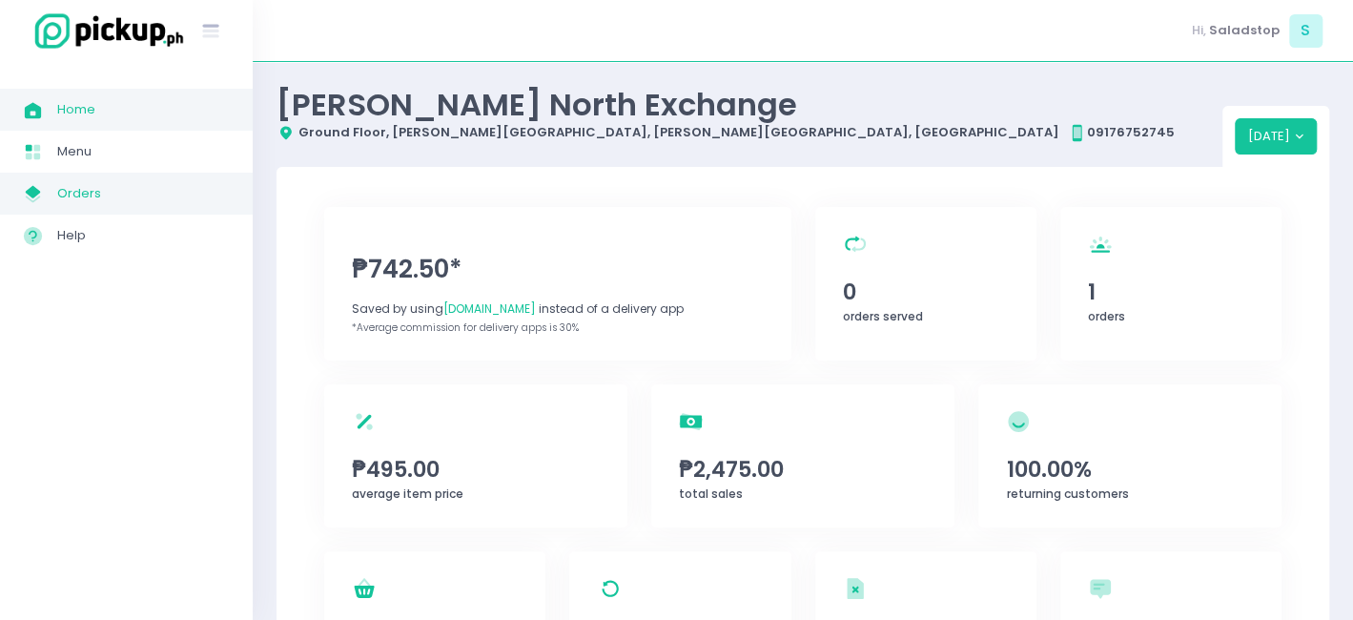
click at [101, 195] on span "Orders" at bounding box center [143, 193] width 172 height 25
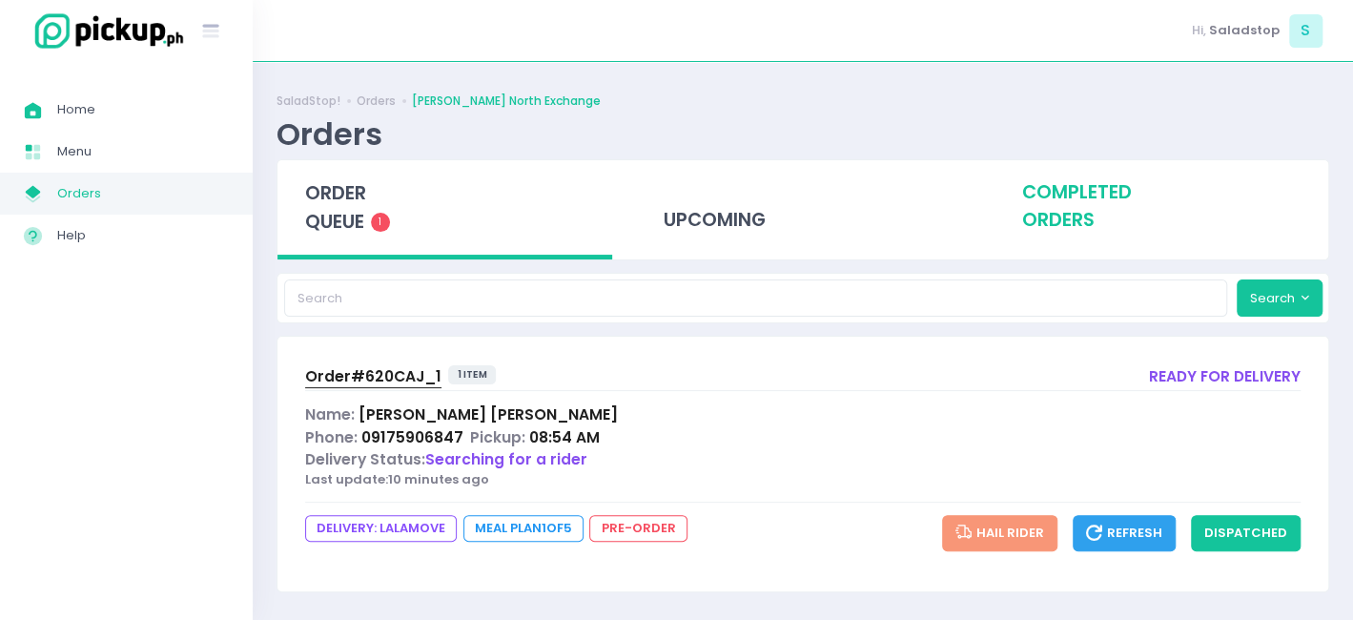
click at [1096, 205] on div "completed orders" at bounding box center [1160, 206] width 335 height 93
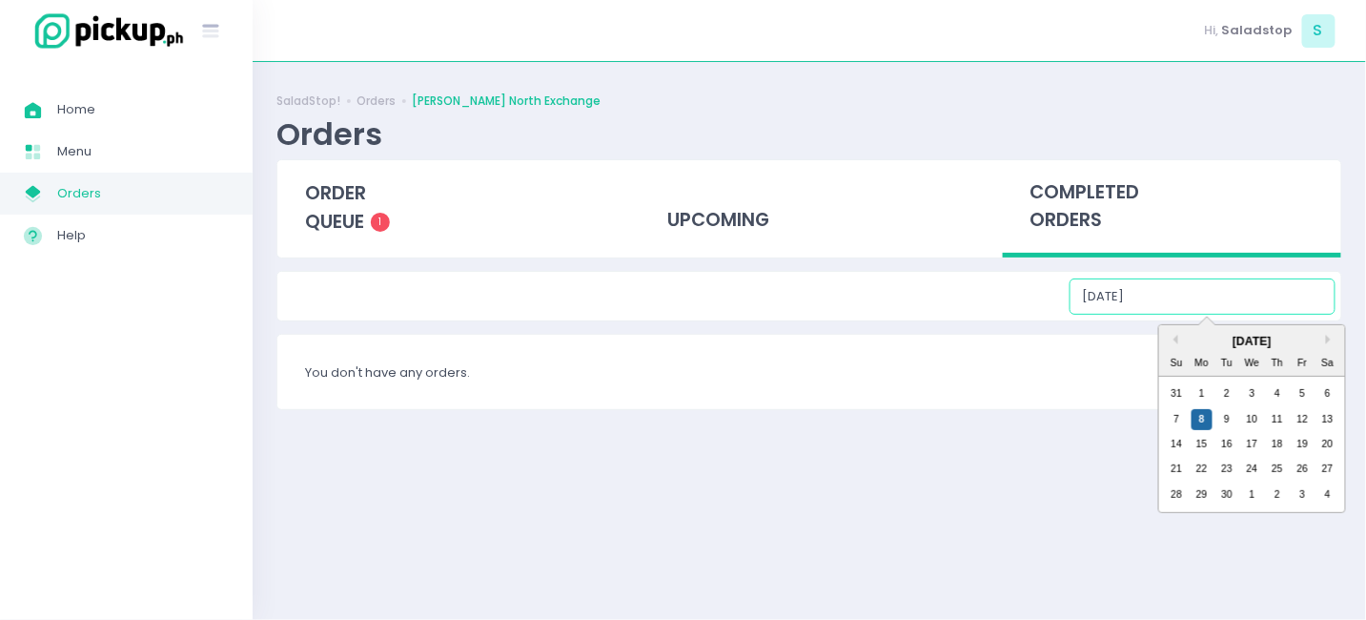
click at [1202, 303] on input "[DATE]" at bounding box center [1203, 296] width 266 height 36
click at [1305, 441] on div "19" at bounding box center [1302, 444] width 21 height 21
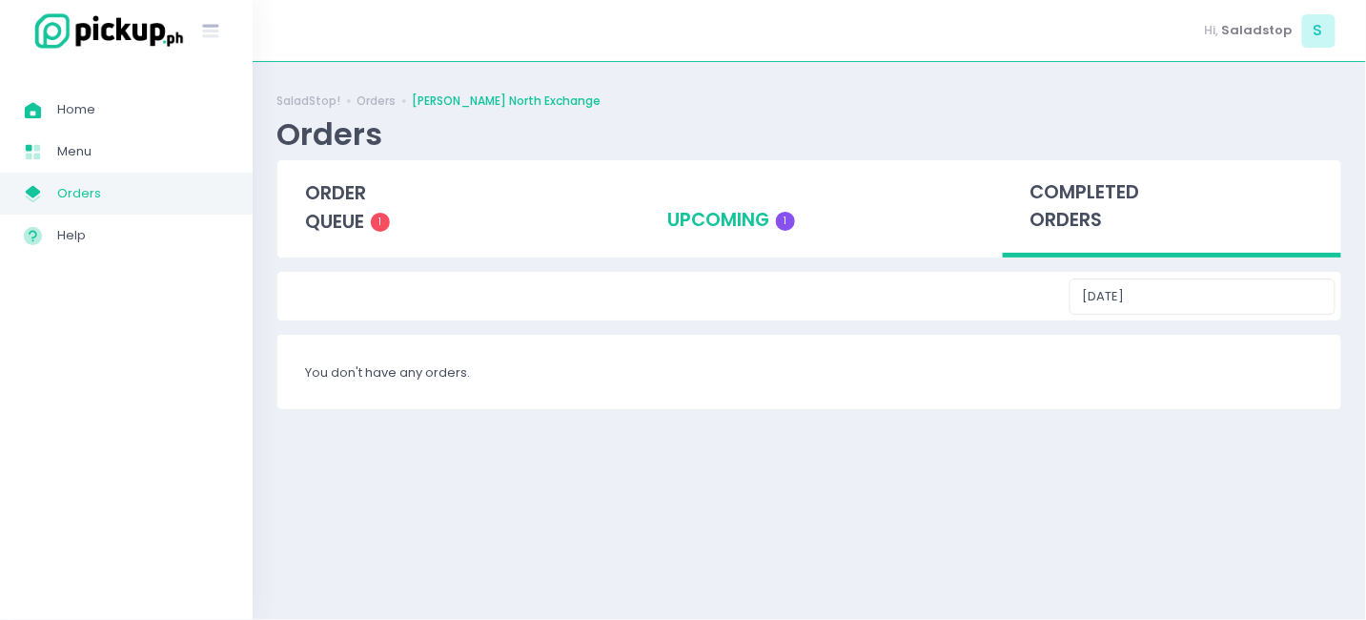
click at [746, 175] on div "upcoming 1" at bounding box center [809, 206] width 338 height 93
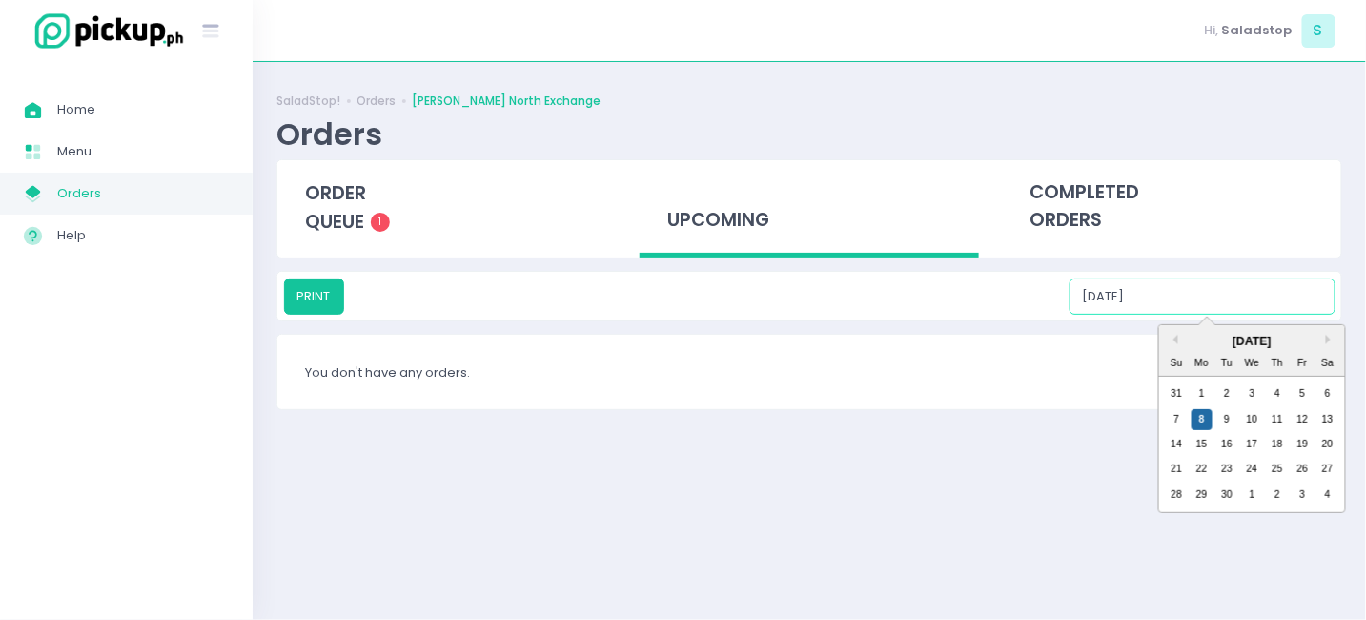
click at [1205, 298] on input "[DATE]" at bounding box center [1203, 296] width 266 height 36
click at [1302, 440] on div "19" at bounding box center [1302, 444] width 21 height 21
type input "[DATE]"
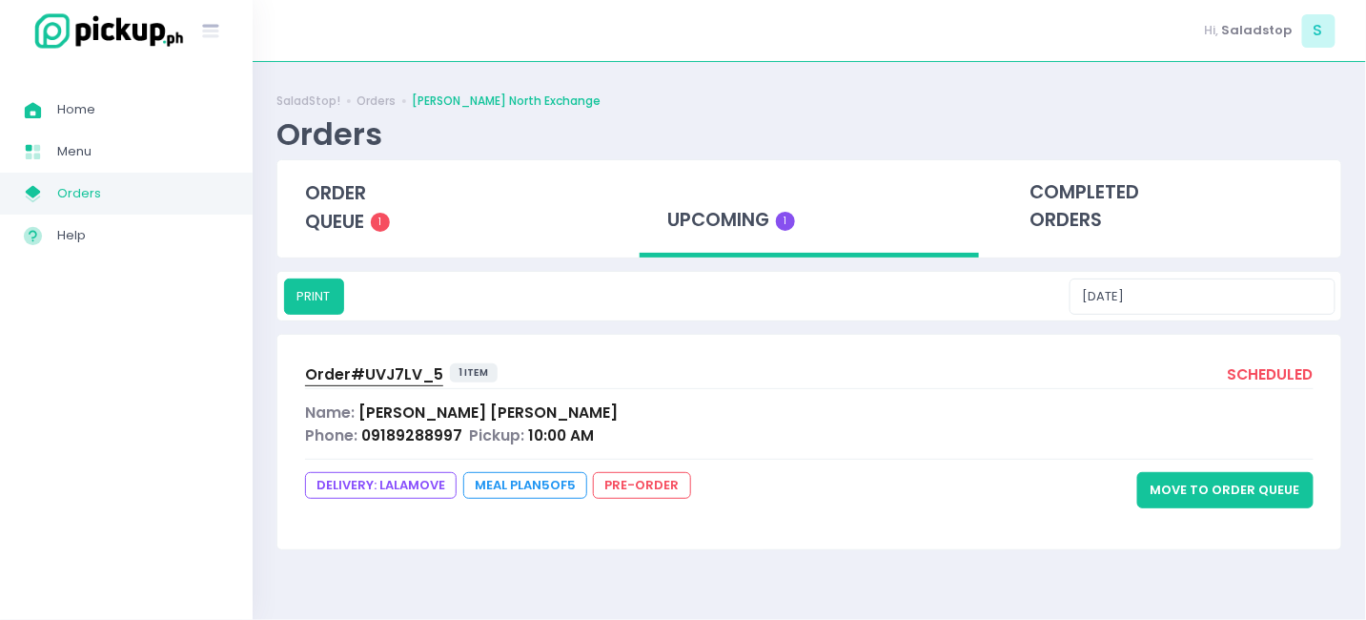
click at [432, 428] on span "09189288997" at bounding box center [411, 435] width 101 height 20
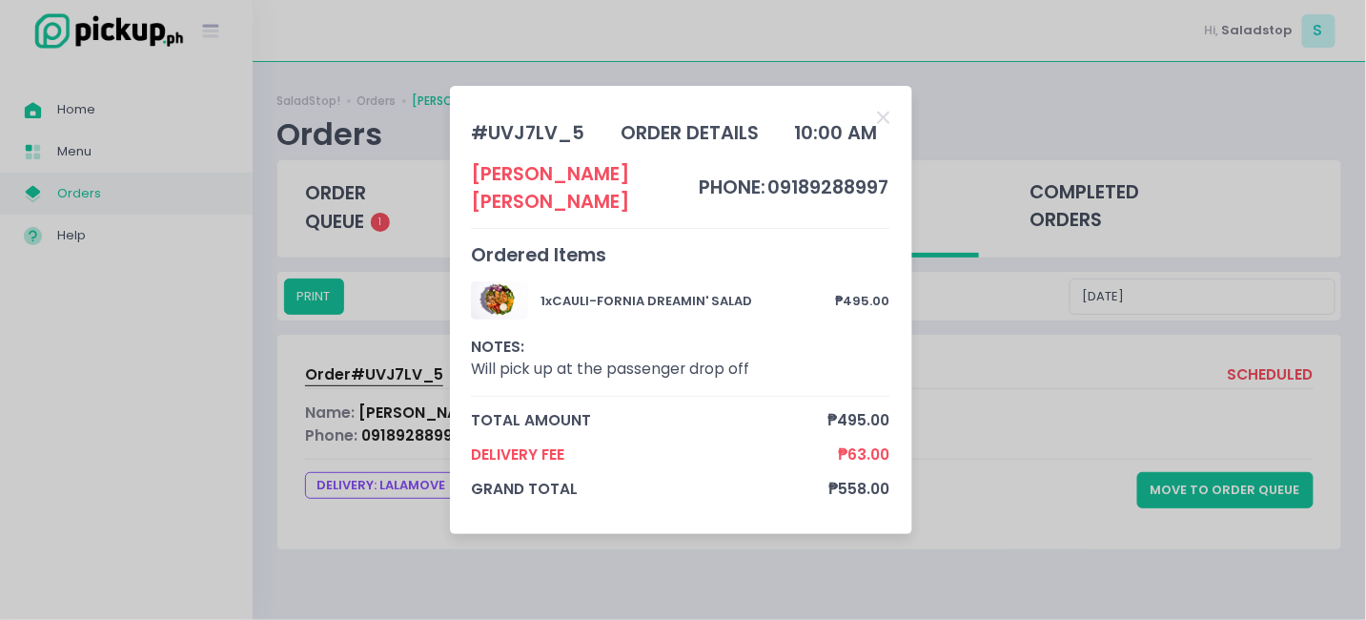
click at [988, 410] on div "# UVJ7LV_5 order details 10:00 AM [PERSON_NAME] phone: 09189288997 Ordered Item…" at bounding box center [683, 310] width 1366 height 620
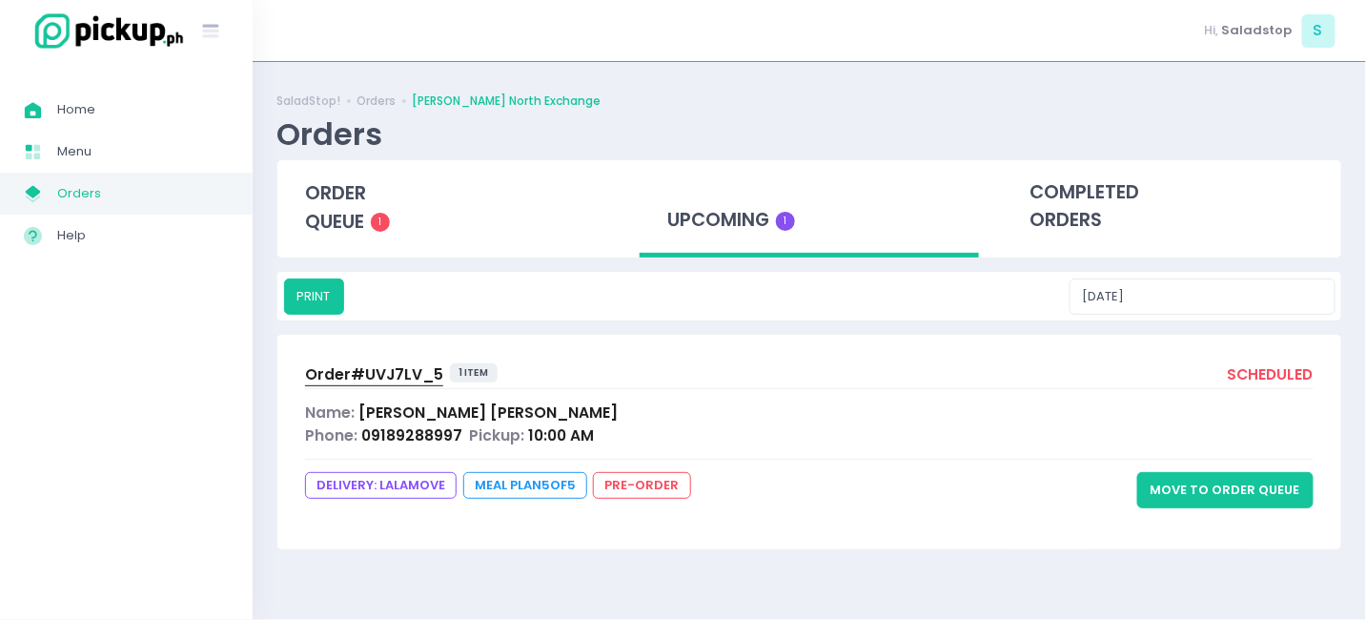
click at [517, 488] on span "Meal Plan 5 of 5" at bounding box center [525, 485] width 124 height 27
click at [409, 485] on span "DELIVERY: lalamove" at bounding box center [381, 485] width 152 height 27
click at [430, 448] on div "Order# UVJ7LV_5 1 item scheduled Name: [PERSON_NAME] Phone: 09189288997 Pickup:…" at bounding box center [809, 442] width 1064 height 214
click at [464, 359] on div "Order# UVJ7LV_5 1 item scheduled Name: [PERSON_NAME] Phone: 09189288997 Pickup:…" at bounding box center [809, 442] width 1064 height 214
click at [397, 364] on span "Order# UVJ7LV_5" at bounding box center [374, 374] width 138 height 20
